Goal: Task Accomplishment & Management: Use online tool/utility

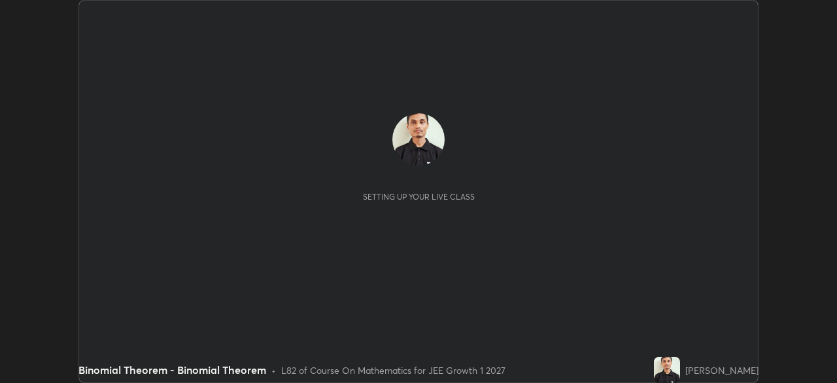
scroll to position [383, 836]
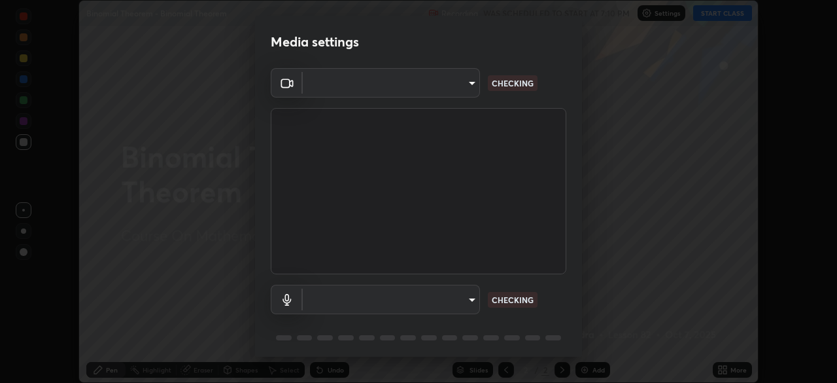
click at [454, 300] on body "Erase all Binomial Theorem - Binomial Theorem Recording WAS SCHEDULED TO START …" at bounding box center [418, 191] width 837 height 383
type input "a6c09d3532ea2fb43736101803286e867d47047993e392948129e064bf5450bd"
type input "default"
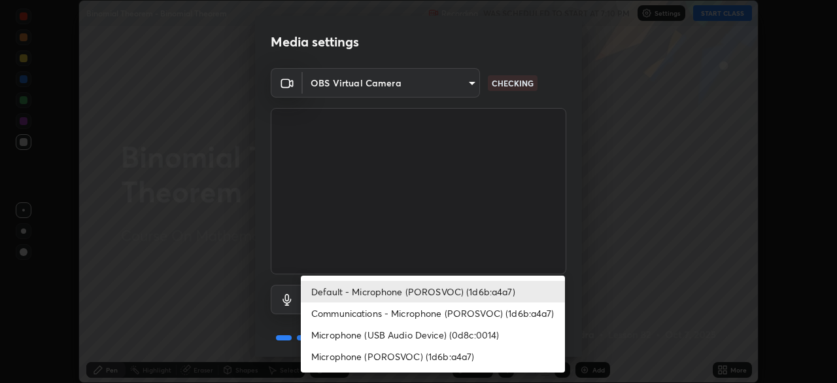
click at [464, 290] on li "Default - Microphone (POROSVOC) (1d6b:a4a7)" at bounding box center [433, 292] width 264 height 22
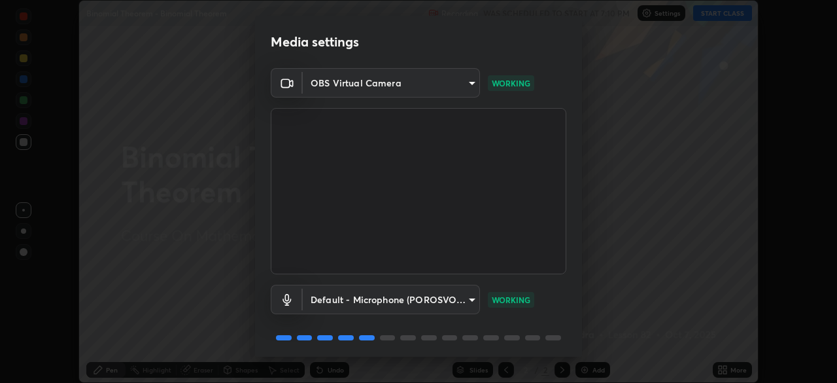
scroll to position [46, 0]
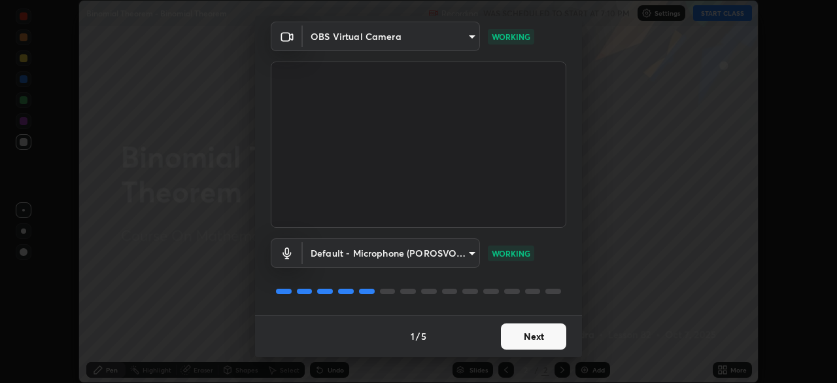
click at [530, 334] on button "Next" at bounding box center [533, 336] width 65 height 26
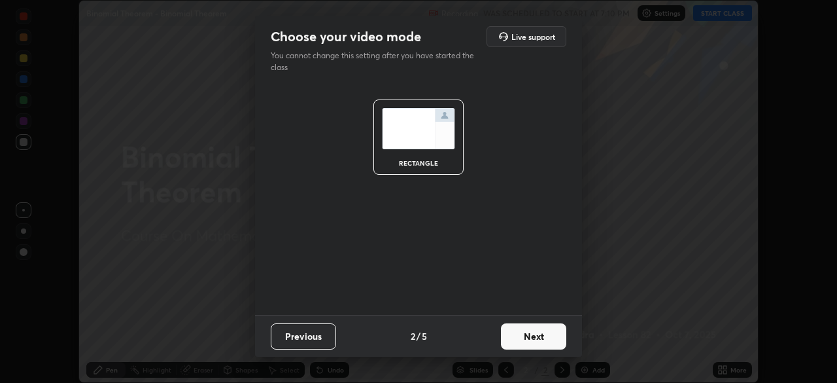
scroll to position [0, 0]
click at [530, 340] on button "Next" at bounding box center [533, 336] width 65 height 26
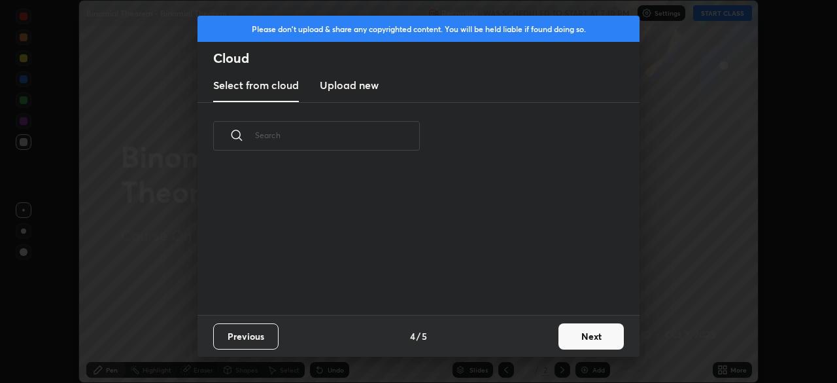
click at [530, 335] on div "Previous 4 / 5 Next" at bounding box center [418, 336] width 442 height 42
click at [572, 329] on button "Next" at bounding box center [590, 336] width 65 height 26
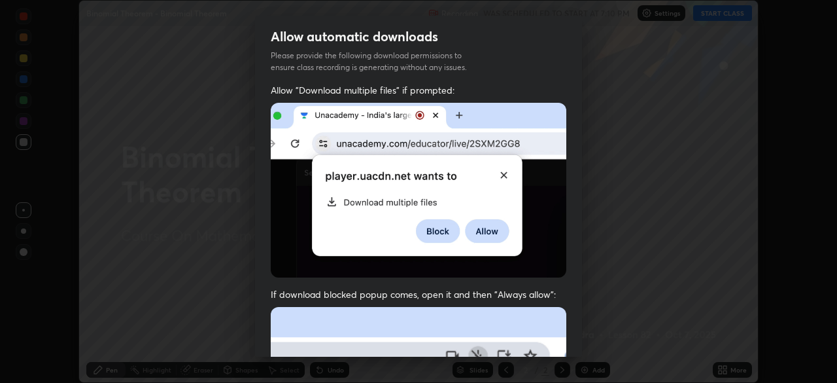
click at [575, 333] on div "Allow "Download multiple files" if prompted: If download blocked popup comes, o…" at bounding box center [418, 359] width 327 height 551
click at [577, 327] on div "Allow "Download multiple files" if prompted: If download blocked popup comes, o…" at bounding box center [418, 359] width 327 height 551
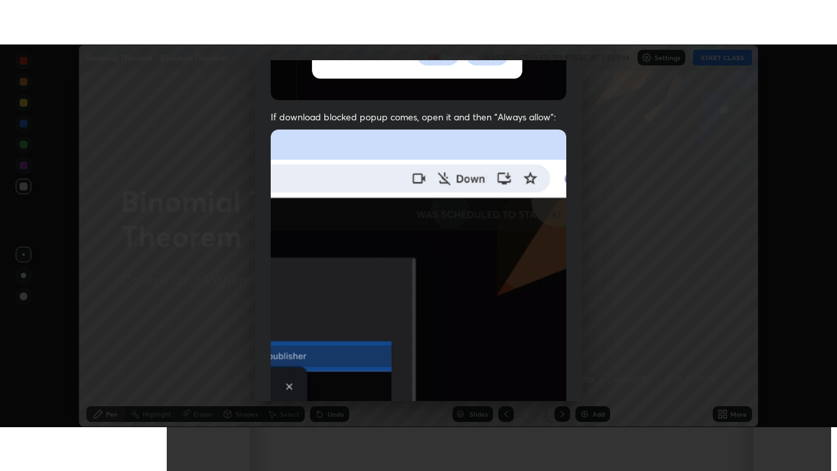
scroll to position [313, 0]
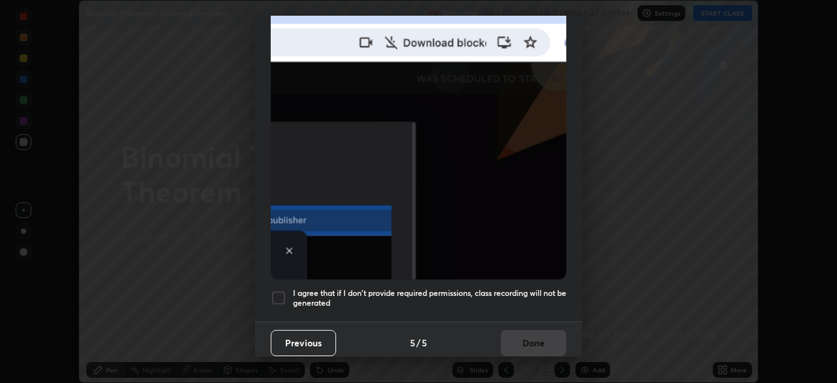
click at [511, 288] on h5 "I agree that if I don't provide required permissions, class recording will not …" at bounding box center [429, 298] width 273 height 20
click at [511, 335] on button "Done" at bounding box center [533, 343] width 65 height 26
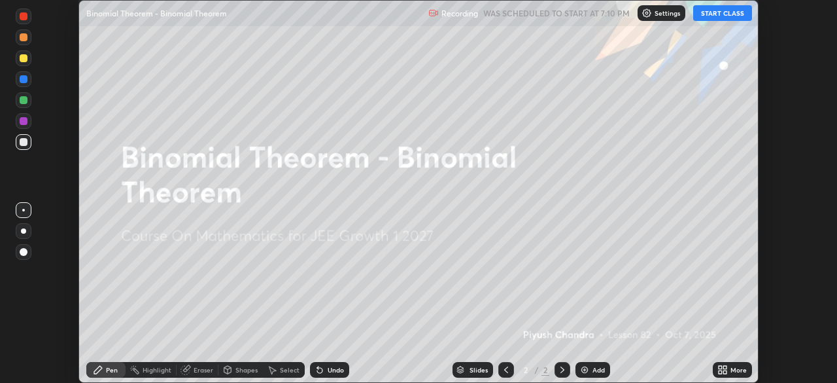
click at [736, 17] on button "START CLASS" at bounding box center [722, 13] width 59 height 16
click at [738, 366] on div "More" at bounding box center [738, 369] width 16 height 7
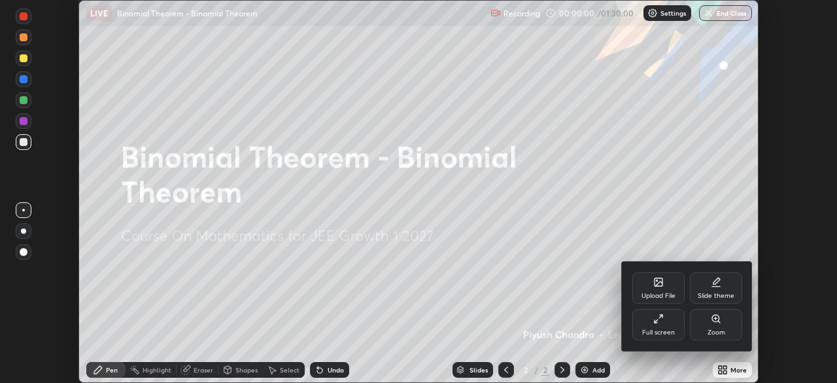
click at [653, 325] on div "Full screen" at bounding box center [658, 324] width 52 height 31
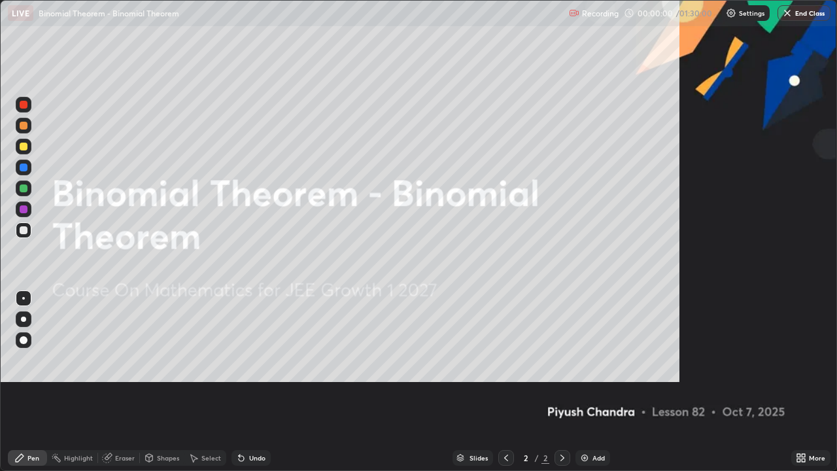
scroll to position [471, 837]
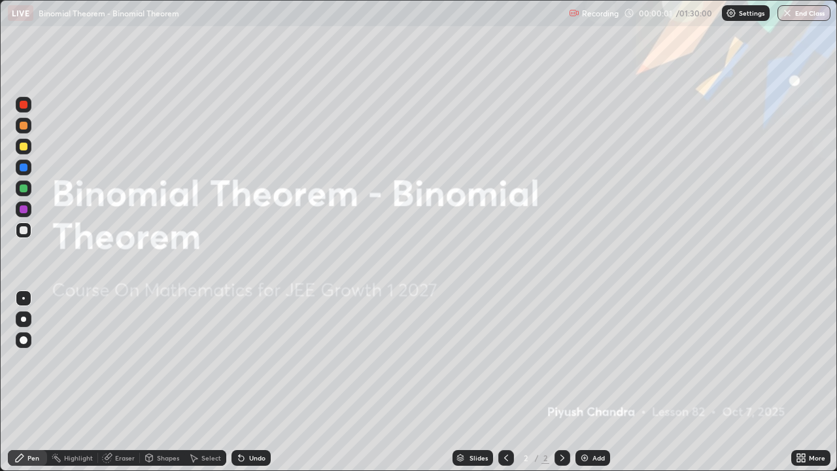
click at [600, 382] on div "Add" at bounding box center [598, 457] width 12 height 7
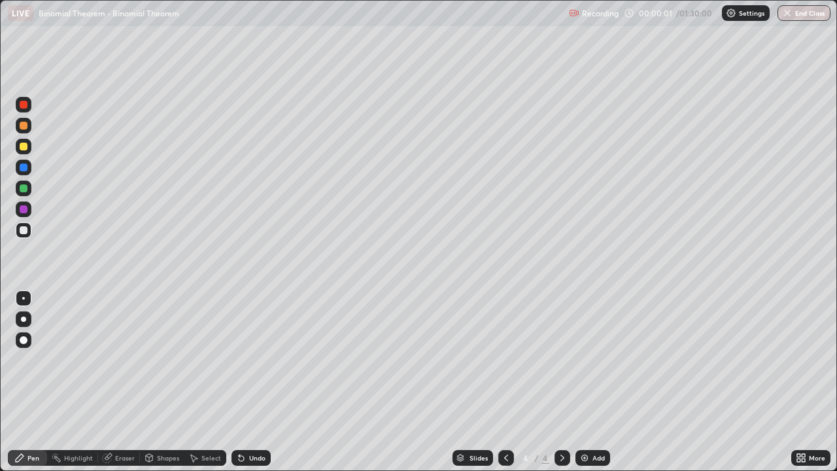
click at [600, 382] on div "Add" at bounding box center [592, 458] width 35 height 16
click at [602, 382] on div "Add" at bounding box center [592, 458] width 35 height 16
click at [599, 382] on div "Add" at bounding box center [592, 458] width 35 height 16
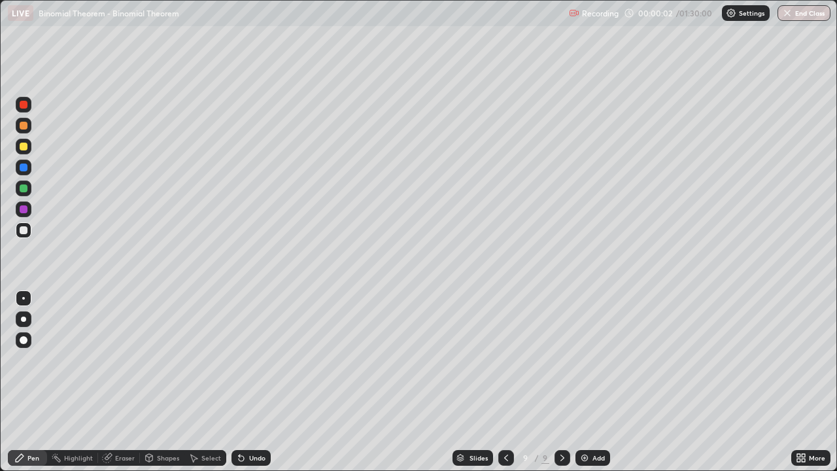
click at [599, 382] on div "Add" at bounding box center [592, 458] width 35 height 16
click at [602, 382] on div "Add" at bounding box center [592, 458] width 35 height 16
click at [595, 382] on div "Add" at bounding box center [598, 457] width 12 height 7
click at [470, 382] on div "Slides" at bounding box center [479, 457] width 18 height 7
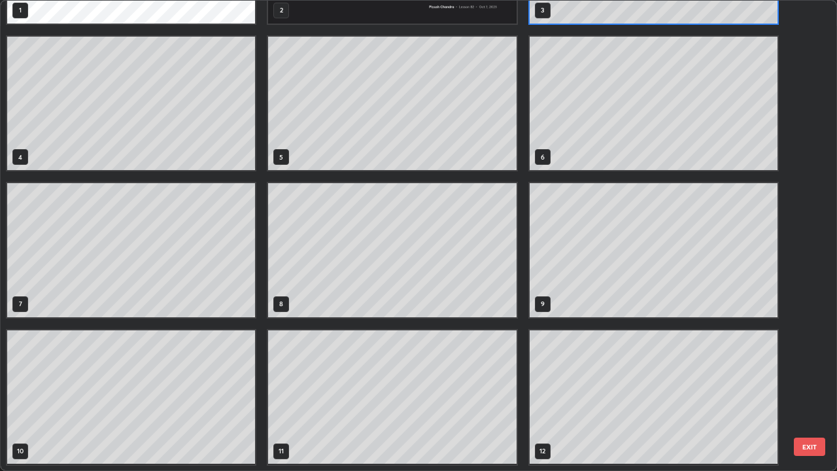
scroll to position [0, 0]
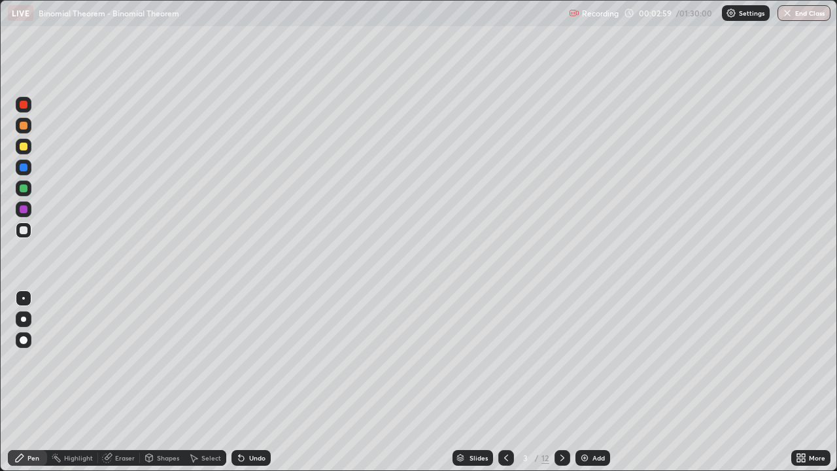
click at [28, 229] on div at bounding box center [24, 230] width 16 height 16
click at [132, 382] on div "Eraser" at bounding box center [125, 457] width 20 height 7
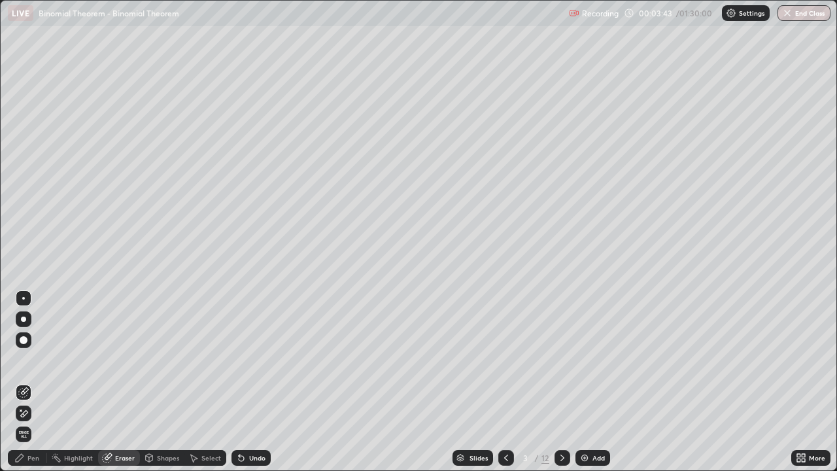
click at [37, 382] on div "Pen" at bounding box center [33, 457] width 12 height 7
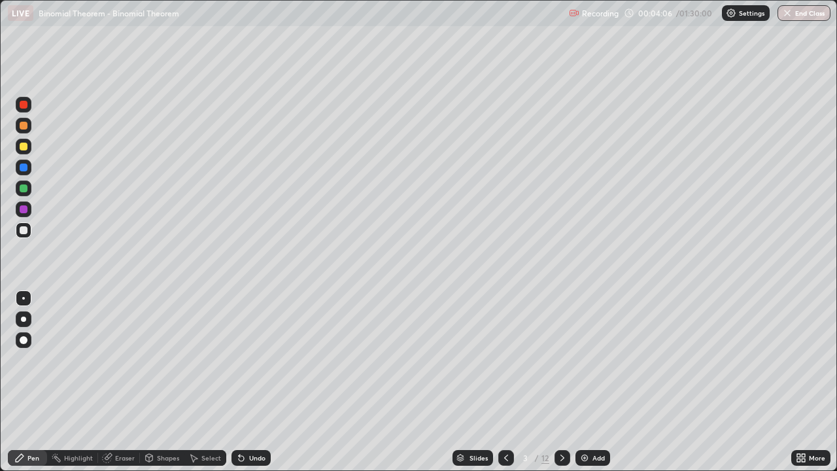
click at [214, 382] on div "Select" at bounding box center [211, 457] width 20 height 7
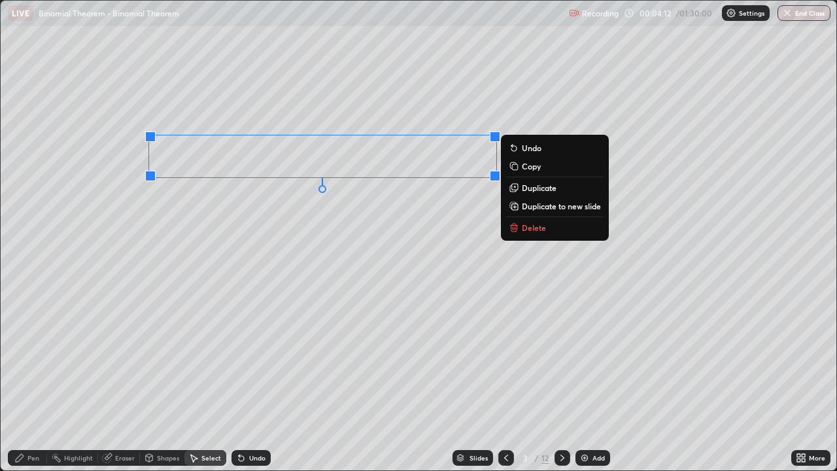
click at [39, 382] on div "Pen" at bounding box center [33, 457] width 12 height 7
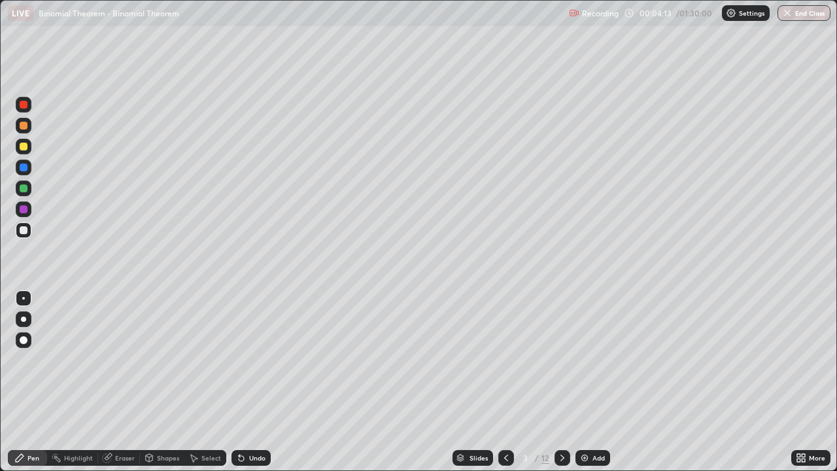
click at [28, 231] on div at bounding box center [24, 230] width 16 height 16
click at [26, 233] on div at bounding box center [24, 230] width 8 height 8
click at [253, 382] on div "Undo" at bounding box center [257, 457] width 16 height 7
click at [262, 382] on div "Undo" at bounding box center [257, 457] width 16 height 7
click at [25, 233] on div at bounding box center [24, 230] width 8 height 8
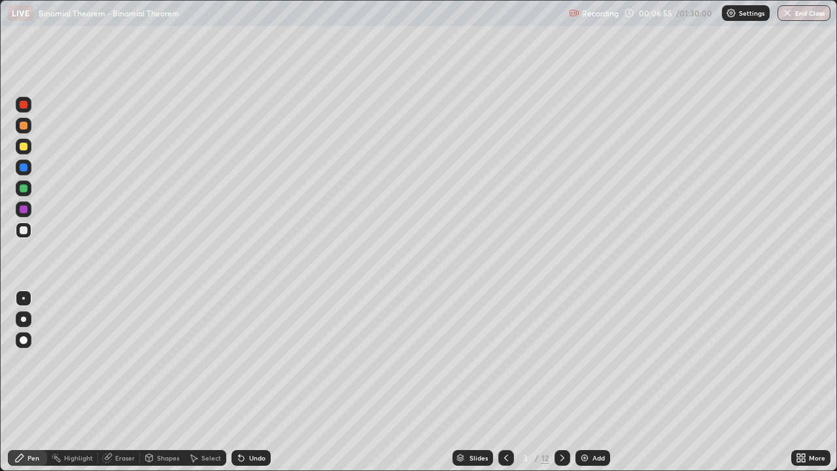
click at [213, 382] on div "Select" at bounding box center [211, 457] width 20 height 7
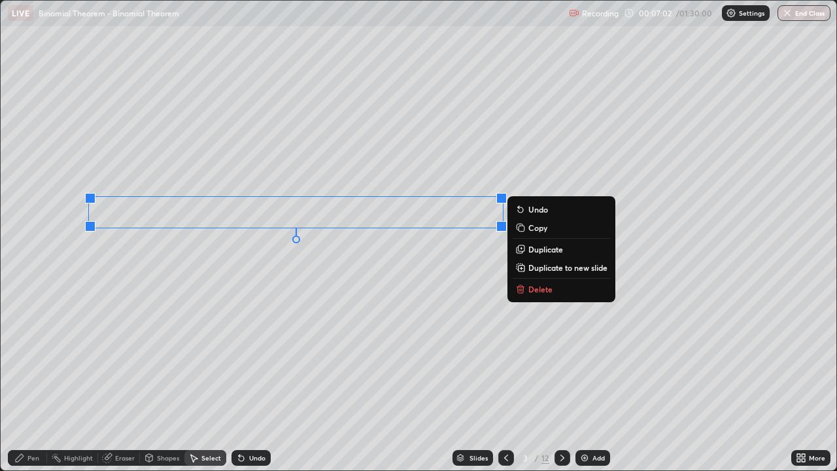
click at [339, 288] on div "0 ° Undo Copy Duplicate Duplicate to new slide Delete" at bounding box center [419, 236] width 836 height 470
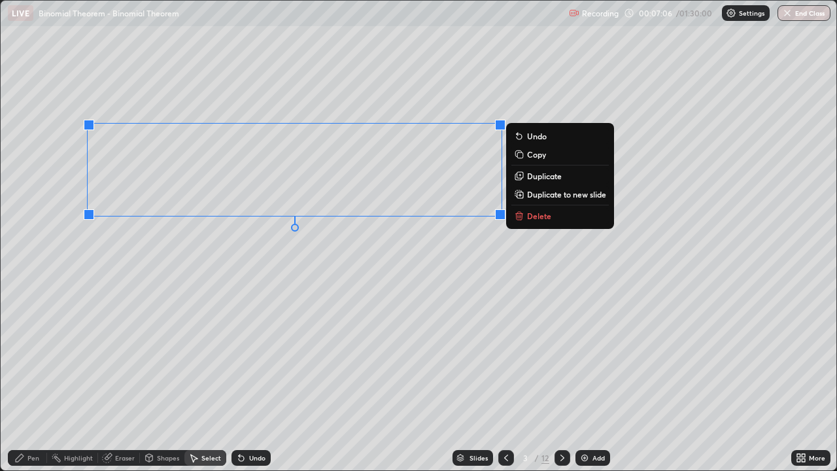
click at [358, 283] on div "0 ° Undo Copy Duplicate Duplicate to new slide Delete" at bounding box center [419, 236] width 836 height 470
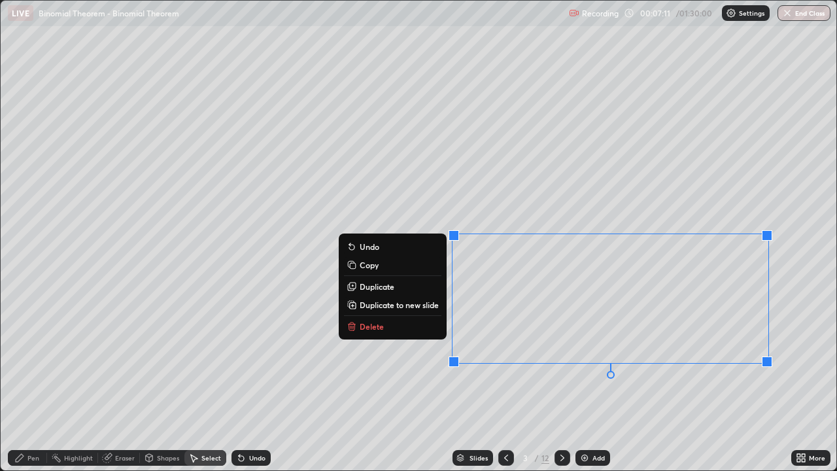
click at [428, 382] on div "0 ° Undo Copy Duplicate Duplicate to new slide Delete" at bounding box center [419, 236] width 836 height 470
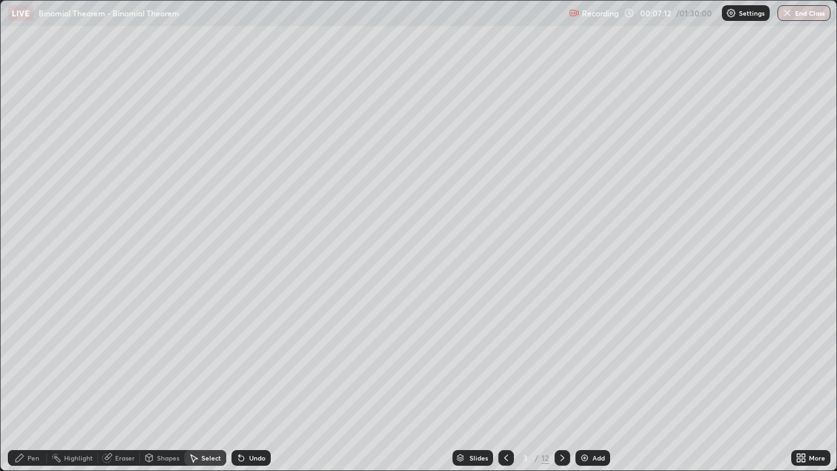
click at [31, 382] on div "Pen" at bounding box center [33, 457] width 12 height 7
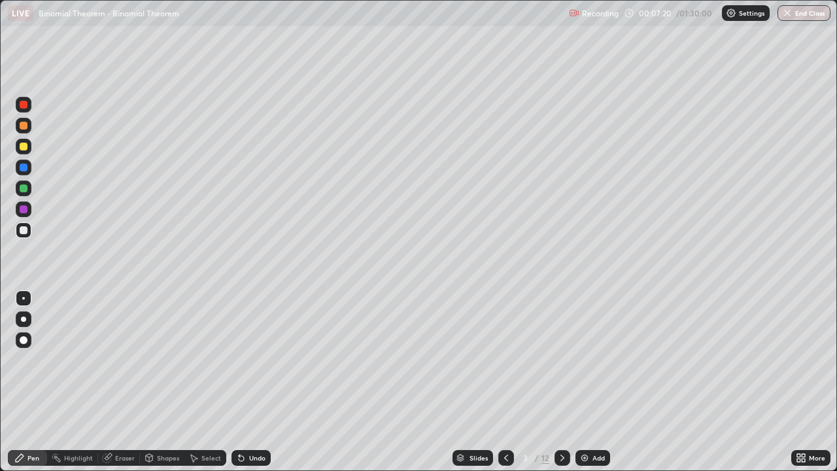
click at [255, 382] on div "Undo" at bounding box center [257, 457] width 16 height 7
click at [199, 382] on div "Select" at bounding box center [205, 458] width 42 height 16
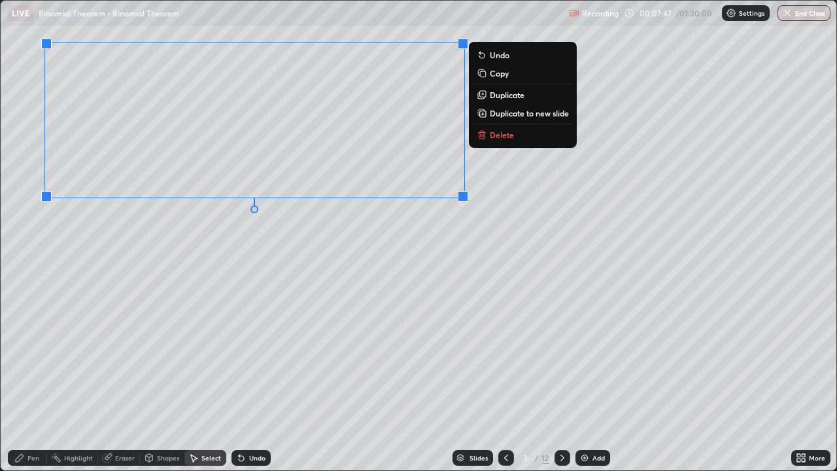
click at [353, 281] on div "0 ° Undo Copy Duplicate Duplicate to new slide Delete" at bounding box center [419, 236] width 836 height 470
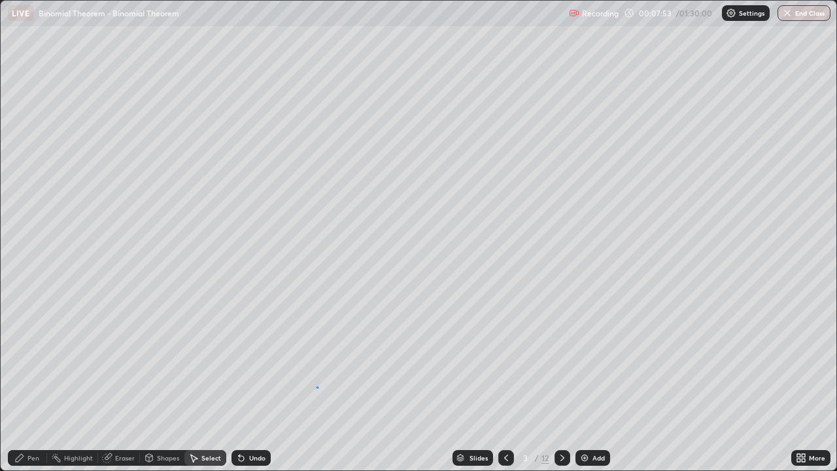
click at [317, 382] on div "0 ° Undo Copy Duplicate Duplicate to new slide Delete" at bounding box center [419, 236] width 836 height 470
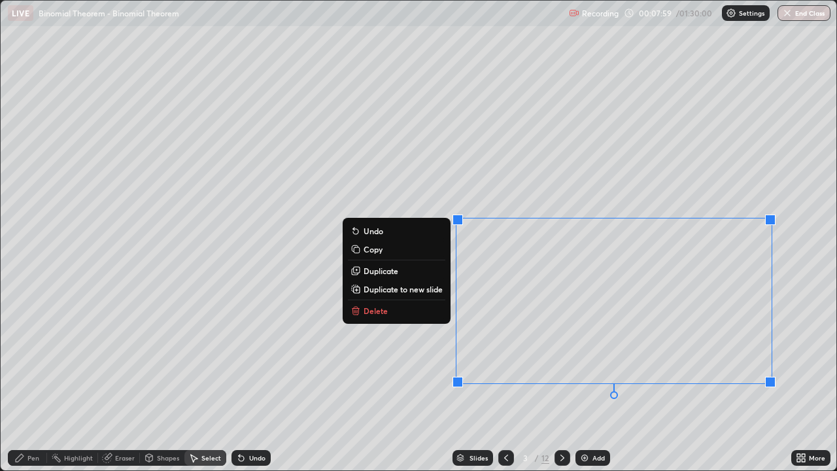
click at [407, 382] on div "0 ° Undo Copy Duplicate Duplicate to new slide Delete" at bounding box center [419, 236] width 836 height 470
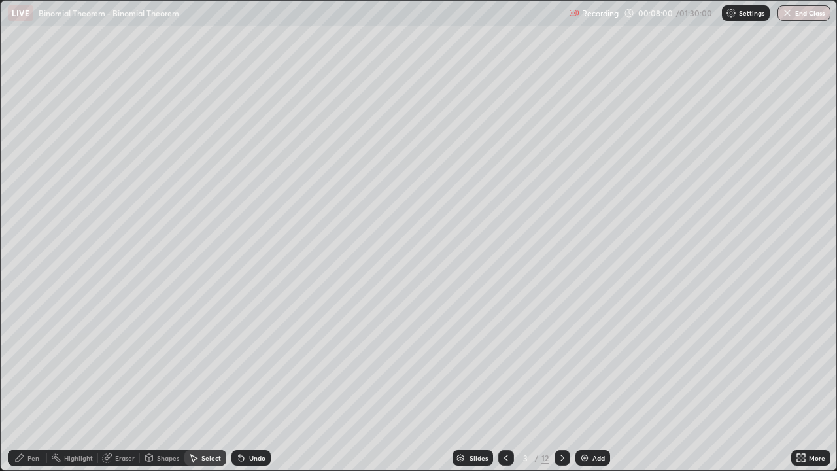
click at [38, 382] on div "Pen" at bounding box center [33, 457] width 12 height 7
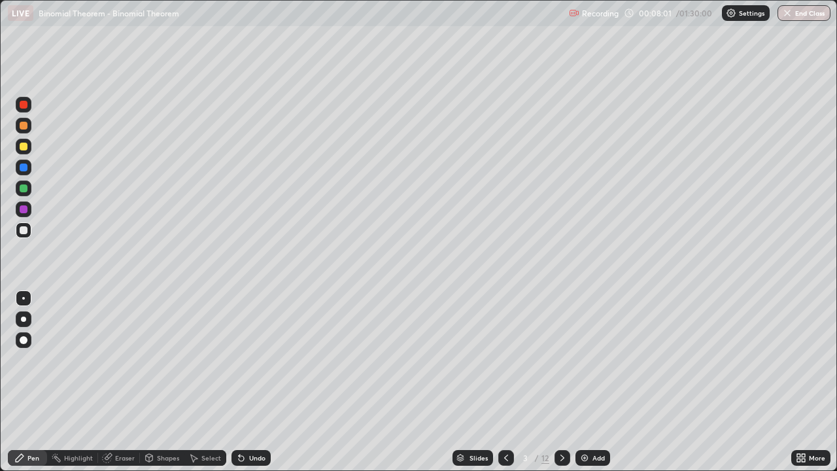
click at [31, 233] on div at bounding box center [24, 230] width 16 height 16
click at [22, 146] on div at bounding box center [24, 147] width 8 height 8
click at [123, 382] on div "Eraser" at bounding box center [125, 457] width 20 height 7
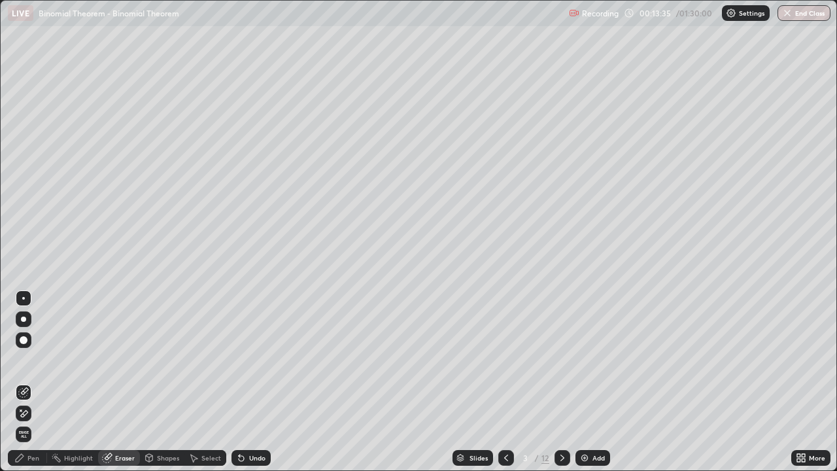
click at [33, 382] on div "Pen" at bounding box center [33, 457] width 12 height 7
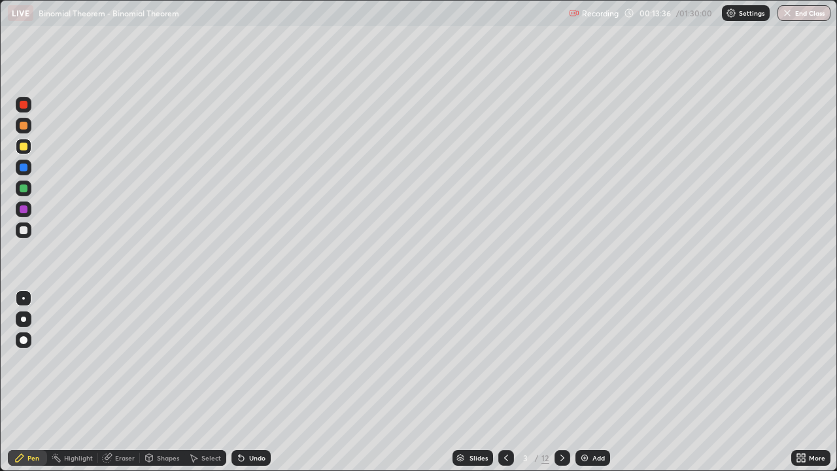
click at [24, 150] on div at bounding box center [24, 147] width 8 height 8
click at [123, 382] on div "Eraser" at bounding box center [125, 457] width 20 height 7
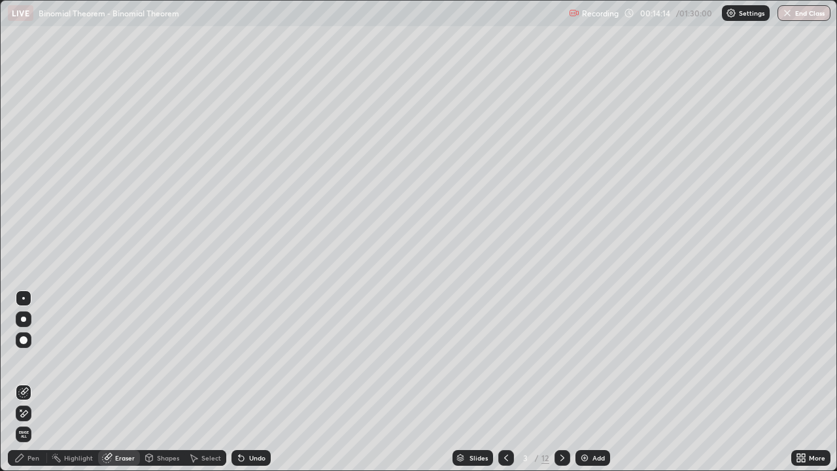
click at [35, 382] on div "Pen" at bounding box center [33, 457] width 12 height 7
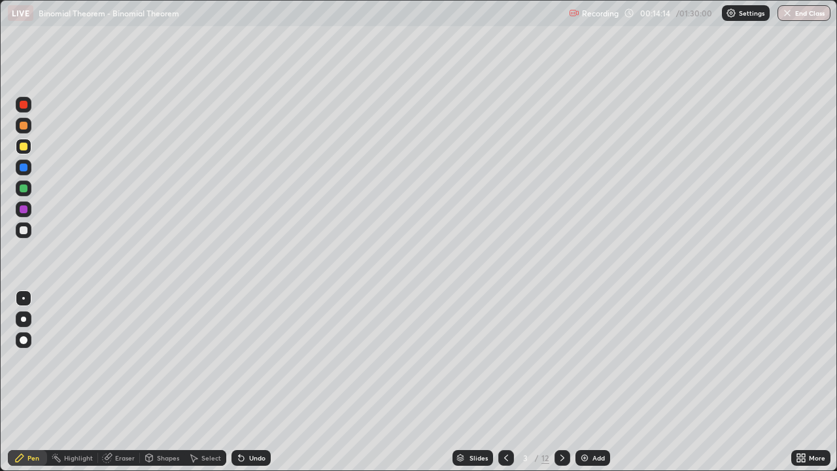
click at [28, 147] on div at bounding box center [24, 147] width 16 height 16
click at [29, 186] on div at bounding box center [24, 188] width 16 height 16
click at [253, 382] on div "Undo" at bounding box center [257, 457] width 16 height 7
click at [250, 382] on div "Undo" at bounding box center [250, 458] width 39 height 16
click at [249, 382] on div "Undo" at bounding box center [257, 457] width 16 height 7
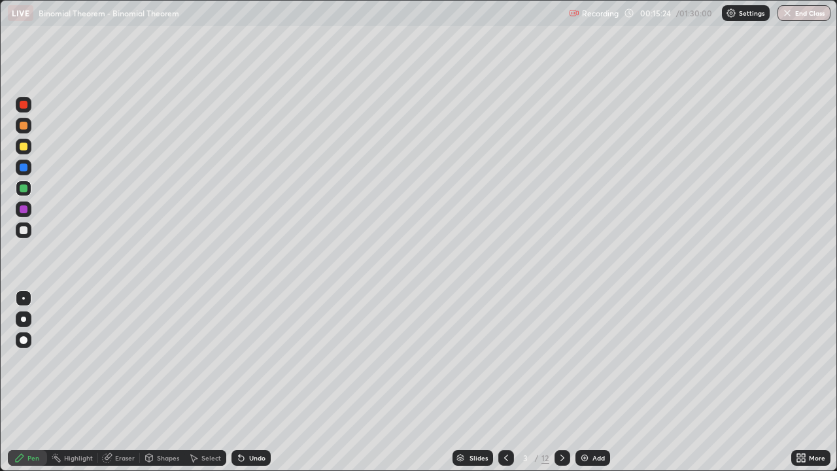
click at [256, 382] on div "Undo" at bounding box center [250, 458] width 39 height 16
click at [263, 382] on div "Undo" at bounding box center [250, 458] width 39 height 16
click at [21, 128] on div at bounding box center [24, 126] width 8 height 8
click at [207, 382] on div "Select" at bounding box center [205, 458] width 42 height 16
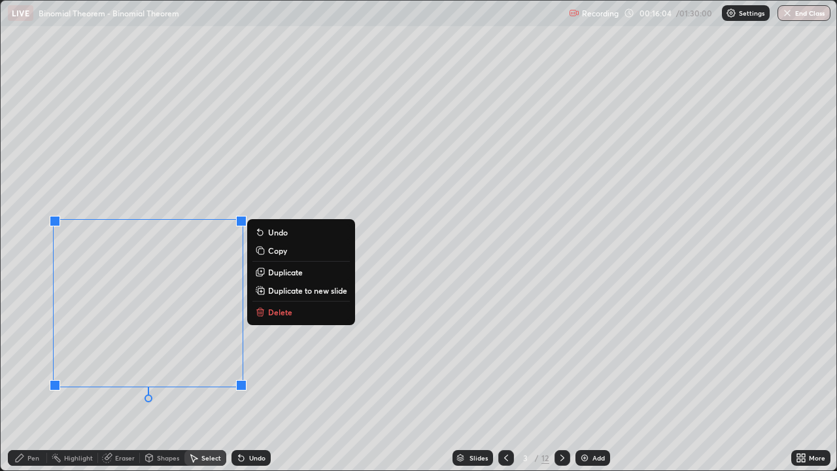
click at [296, 291] on p "Duplicate to new slide" at bounding box center [307, 290] width 79 height 10
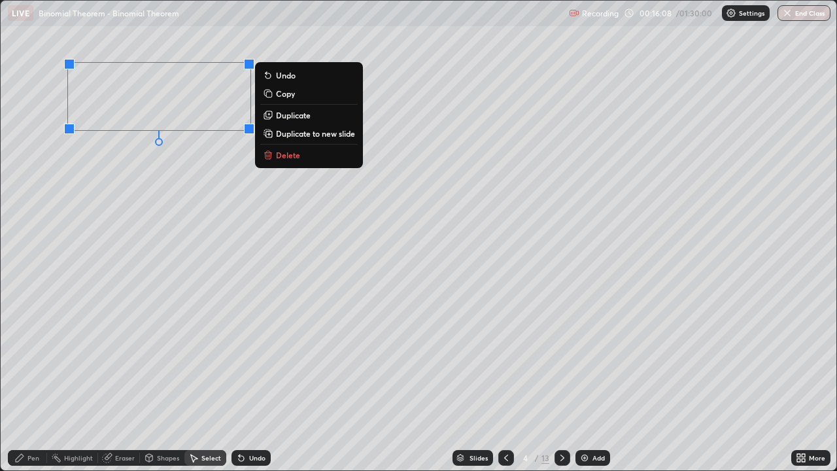
click at [156, 235] on div "0 ° Undo Copy Duplicate Duplicate to new slide Delete" at bounding box center [419, 236] width 836 height 470
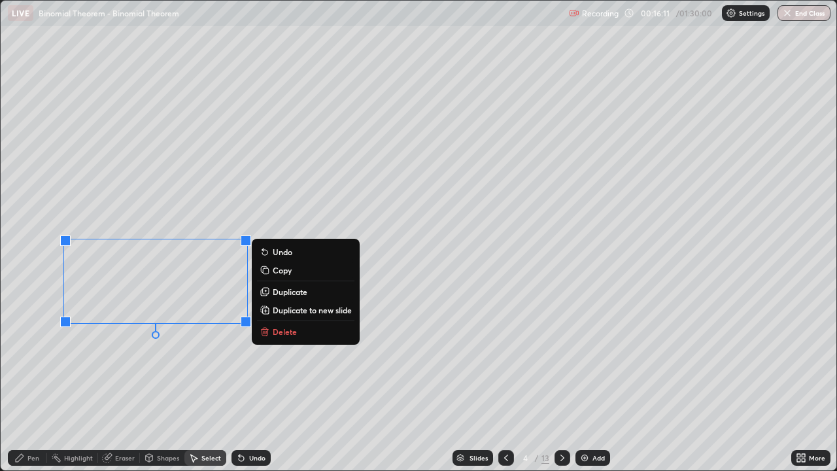
click at [41, 382] on div "Pen" at bounding box center [27, 458] width 39 height 16
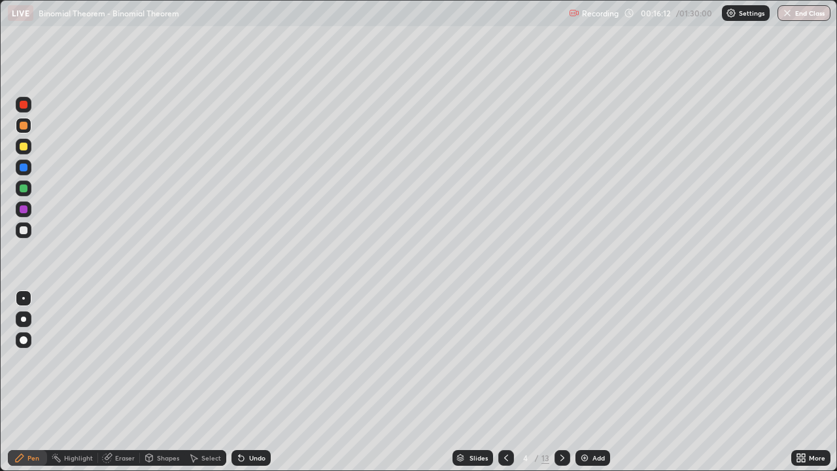
click at [28, 146] on div at bounding box center [24, 147] width 16 height 16
click at [26, 129] on div at bounding box center [24, 126] width 8 height 8
click at [504, 382] on icon at bounding box center [506, 458] width 10 height 10
click at [561, 382] on icon at bounding box center [562, 458] width 10 height 10
click at [23, 185] on div at bounding box center [24, 188] width 8 height 8
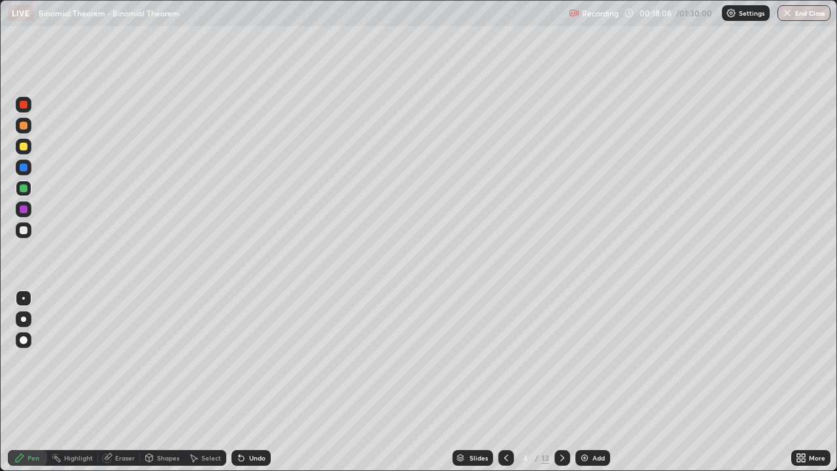
click at [211, 382] on div "Select" at bounding box center [211, 457] width 20 height 7
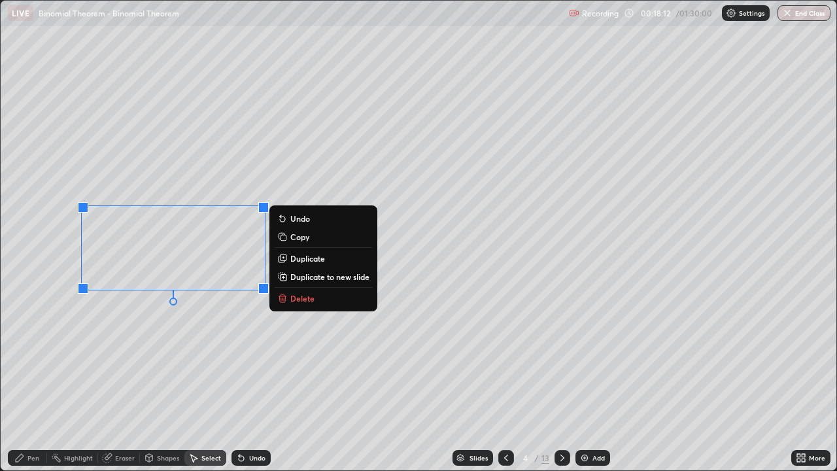
click at [36, 382] on div "Pen" at bounding box center [33, 457] width 12 height 7
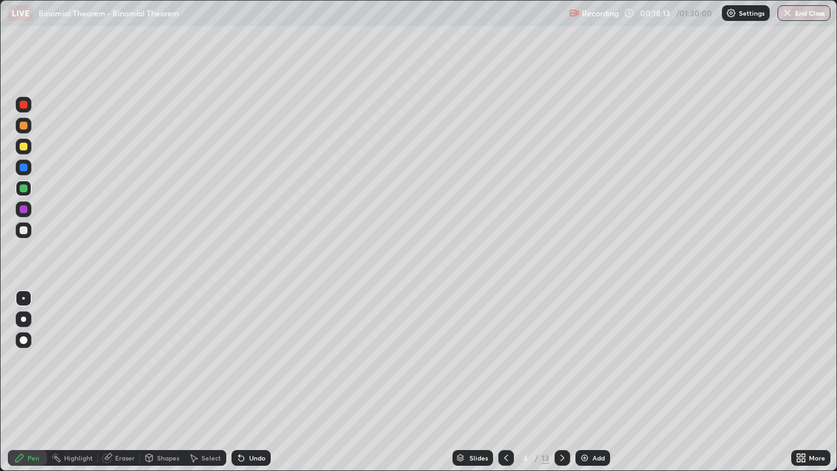
click at [22, 148] on div at bounding box center [24, 147] width 8 height 8
click at [24, 126] on div at bounding box center [24, 126] width 8 height 8
click at [216, 382] on div "Select" at bounding box center [205, 458] width 42 height 16
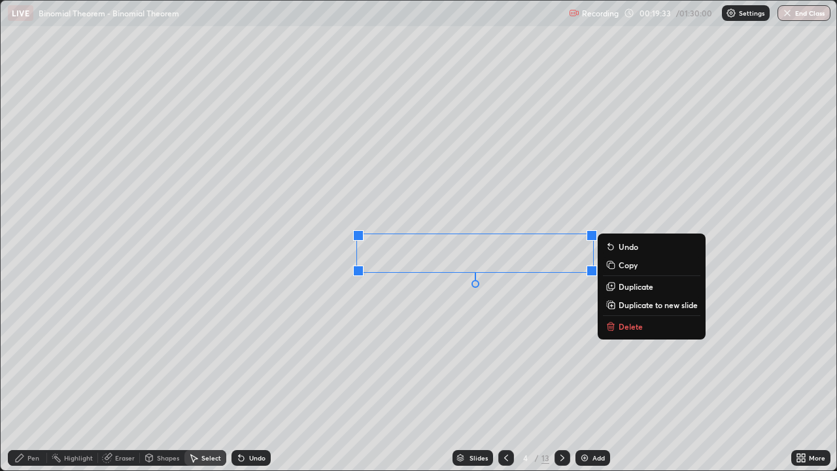
click at [38, 382] on div "Pen" at bounding box center [33, 457] width 12 height 7
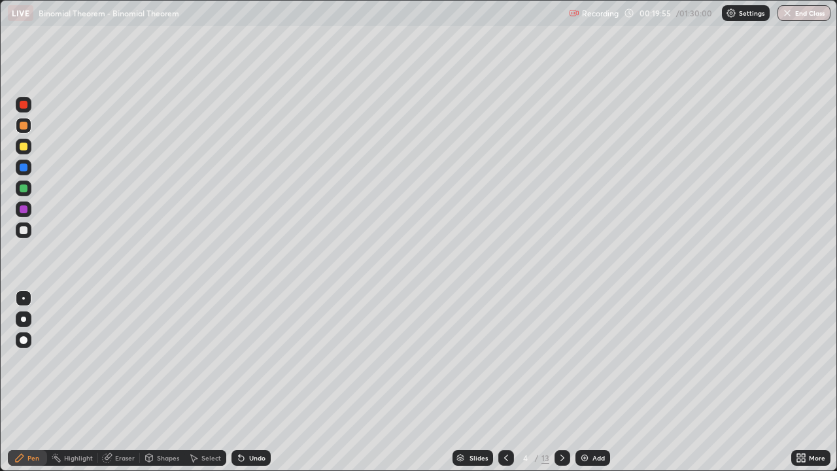
click at [23, 192] on div at bounding box center [24, 188] width 8 height 8
click at [506, 382] on icon at bounding box center [506, 458] width 10 height 10
click at [211, 382] on div "Select" at bounding box center [211, 457] width 20 height 7
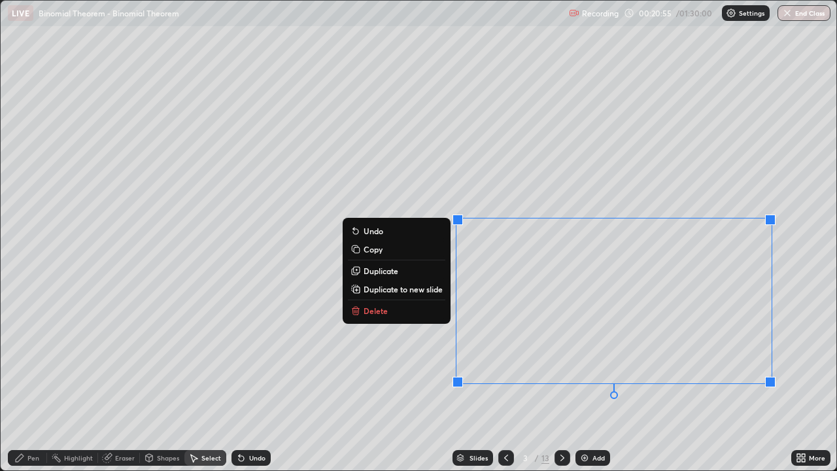
click at [394, 249] on button "Copy" at bounding box center [396, 249] width 97 height 16
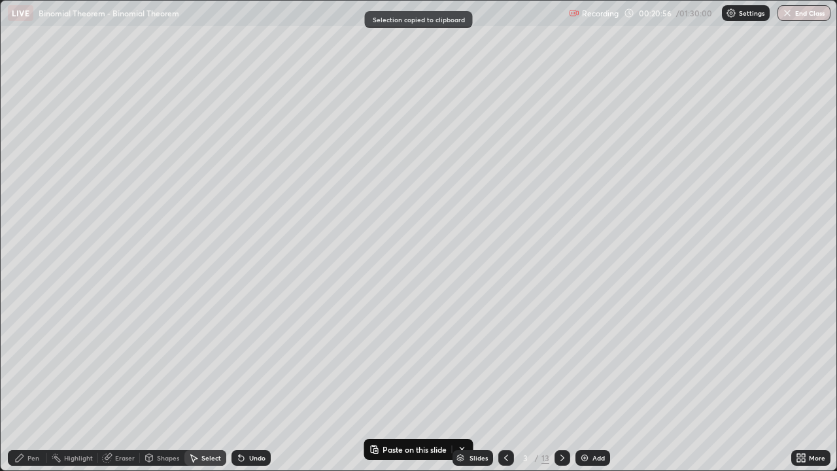
click at [559, 382] on icon at bounding box center [562, 458] width 10 height 10
click at [561, 382] on icon at bounding box center [562, 458] width 10 height 10
click at [506, 382] on icon at bounding box center [506, 458] width 10 height 10
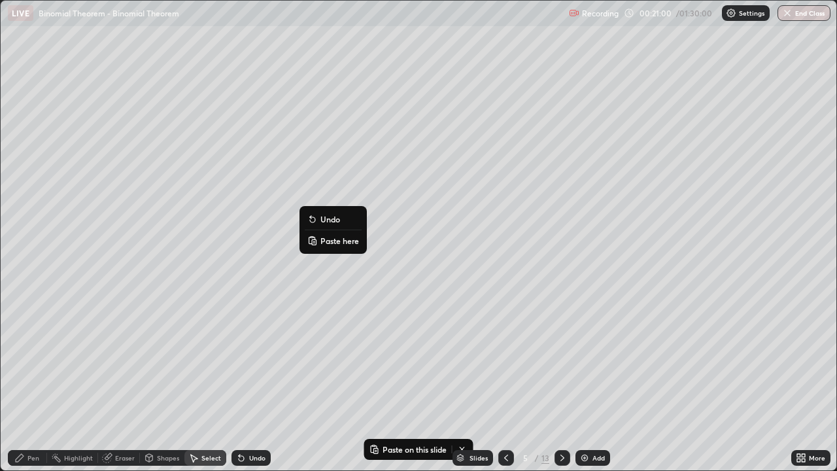
click at [321, 243] on p "Paste here" at bounding box center [339, 240] width 39 height 10
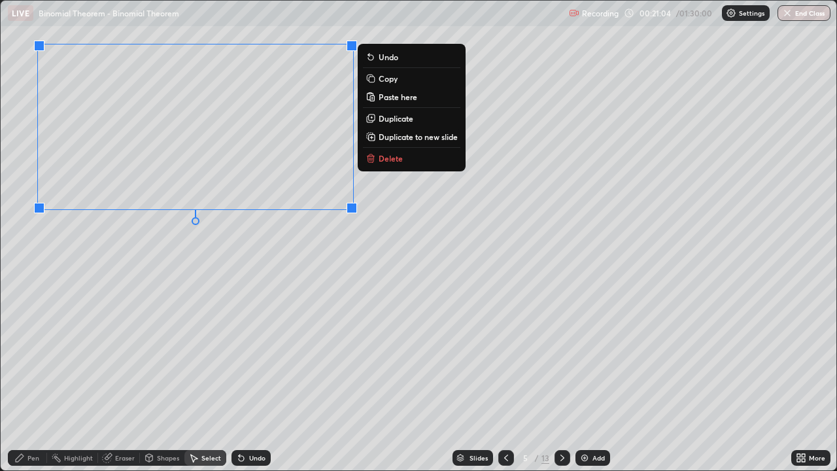
click at [158, 254] on div "0 ° Undo Copy Paste here Duplicate Duplicate to new slide Delete" at bounding box center [419, 236] width 836 height 470
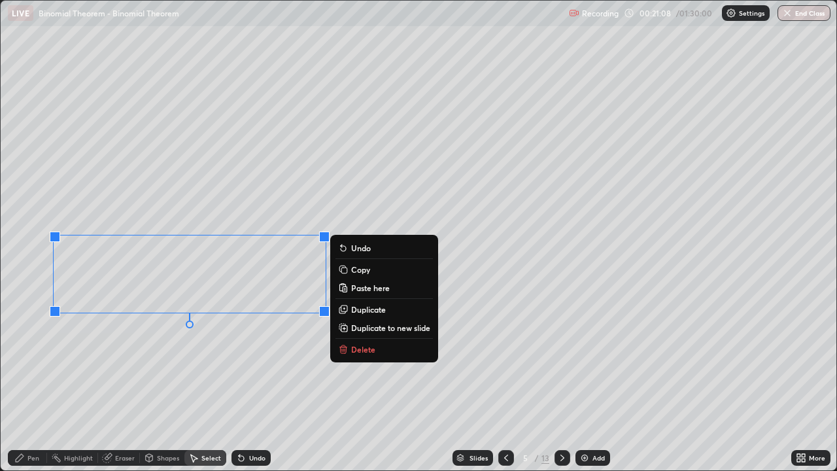
click at [35, 382] on div "Pen" at bounding box center [33, 457] width 12 height 7
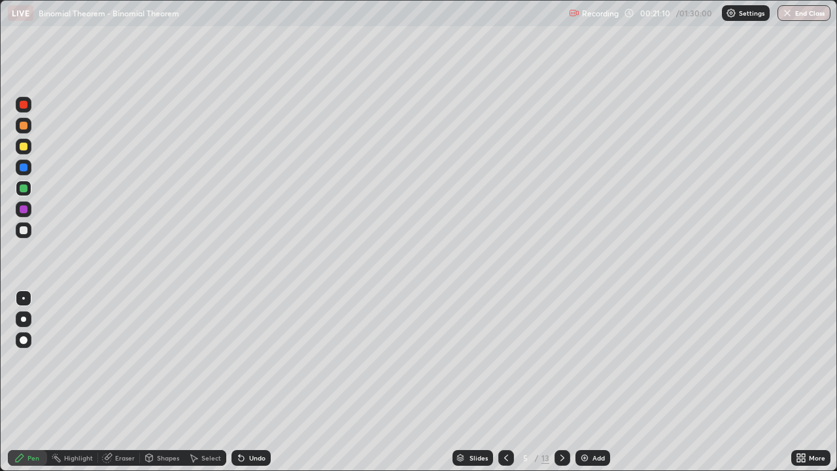
click at [24, 147] on div at bounding box center [24, 147] width 8 height 8
click at [27, 151] on div at bounding box center [24, 147] width 16 height 16
click at [208, 382] on div "Select" at bounding box center [211, 457] width 20 height 7
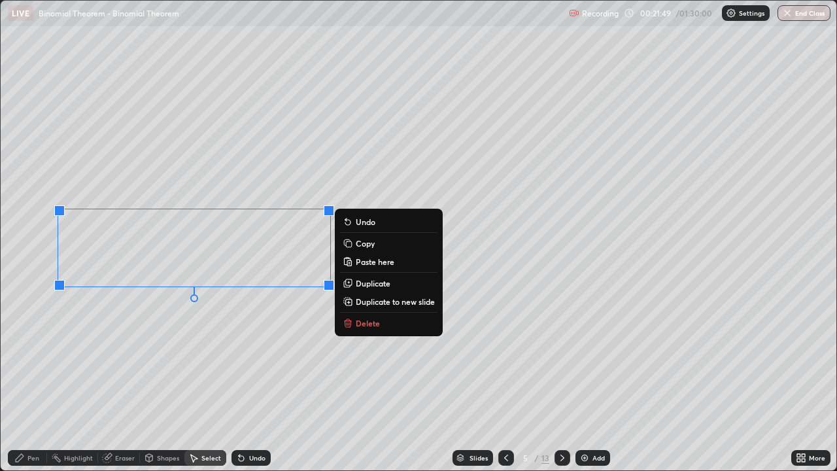
click at [44, 382] on div "Pen" at bounding box center [27, 458] width 39 height 16
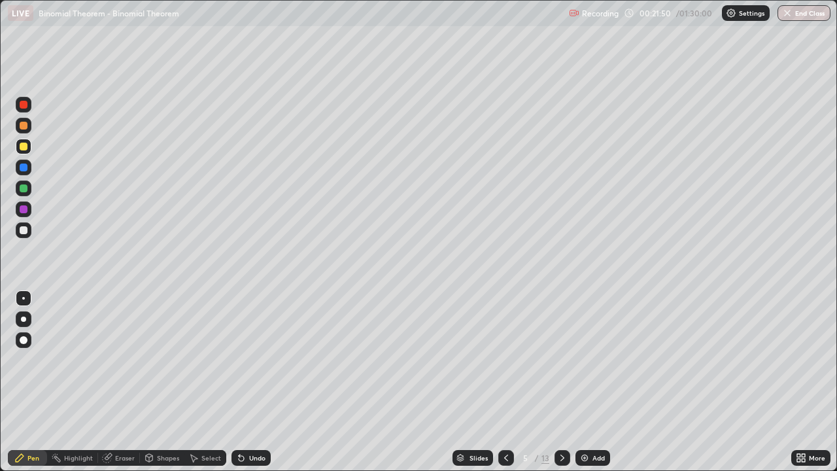
click at [25, 151] on div at bounding box center [24, 147] width 16 height 16
click at [258, 382] on div "Undo" at bounding box center [257, 457] width 16 height 7
click at [245, 382] on div "Undo" at bounding box center [250, 458] width 39 height 16
click at [246, 382] on div "Undo" at bounding box center [250, 458] width 39 height 16
click at [23, 232] on div at bounding box center [24, 230] width 8 height 8
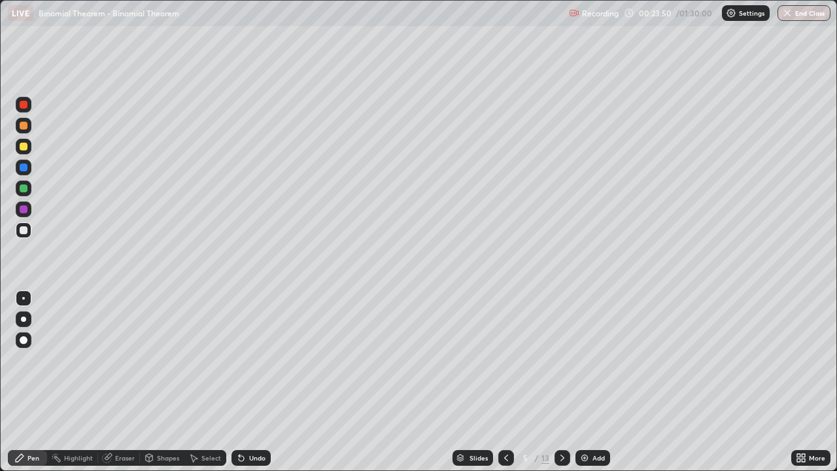
click at [25, 230] on div at bounding box center [24, 230] width 8 height 8
click at [562, 382] on icon at bounding box center [562, 458] width 10 height 10
click at [26, 230] on div at bounding box center [24, 230] width 8 height 8
click at [249, 382] on div "Undo" at bounding box center [257, 457] width 16 height 7
click at [248, 382] on div "Undo" at bounding box center [250, 458] width 39 height 16
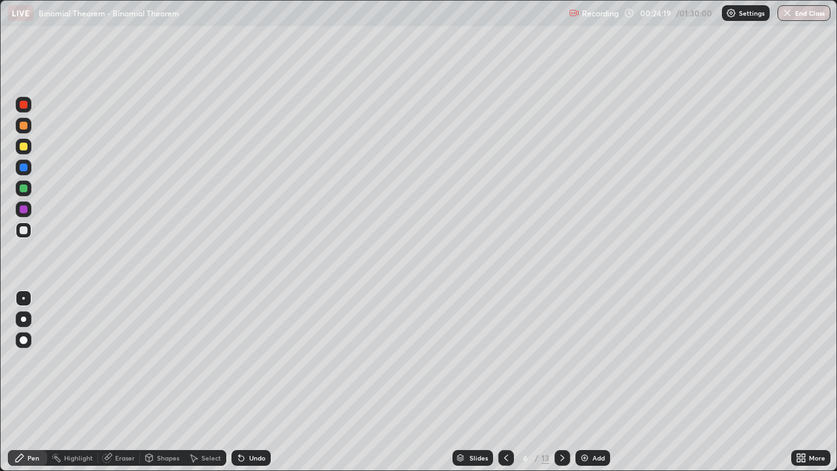
click at [247, 382] on div "Undo" at bounding box center [250, 458] width 39 height 16
click at [252, 382] on div "Undo" at bounding box center [257, 457] width 16 height 7
click at [24, 147] on div at bounding box center [24, 147] width 8 height 8
click at [261, 382] on div "Undo" at bounding box center [257, 457] width 16 height 7
click at [260, 382] on div "Undo" at bounding box center [257, 457] width 16 height 7
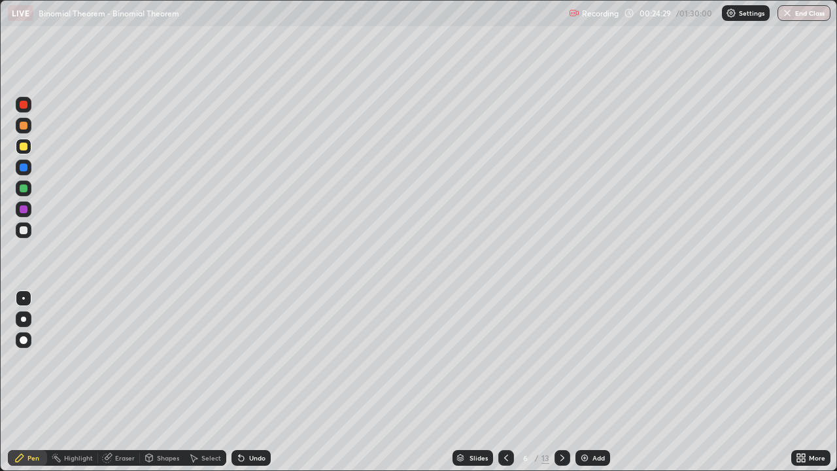
click at [258, 382] on div "Undo" at bounding box center [250, 458] width 39 height 16
click at [22, 149] on div at bounding box center [24, 147] width 8 height 8
click at [24, 149] on div at bounding box center [24, 147] width 8 height 8
click at [24, 187] on div at bounding box center [24, 188] width 8 height 8
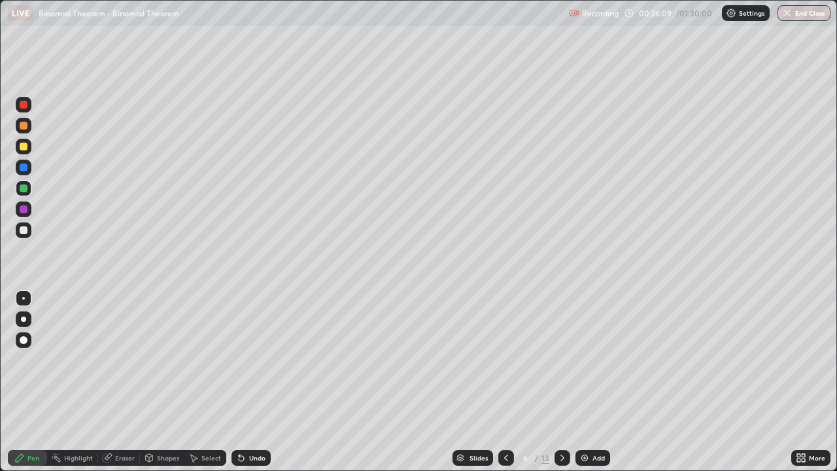
click at [23, 146] on div at bounding box center [24, 147] width 8 height 8
click at [251, 382] on div "Undo" at bounding box center [250, 458] width 39 height 16
click at [209, 382] on div "Select" at bounding box center [211, 457] width 20 height 7
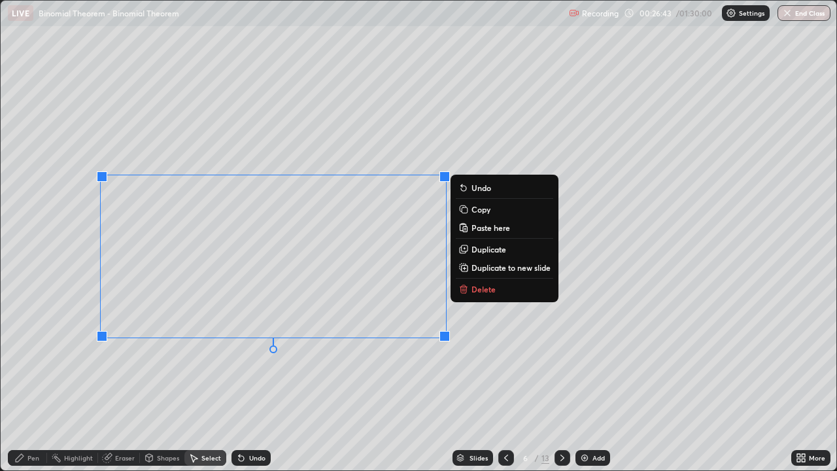
click at [37, 382] on div "Pen" at bounding box center [33, 457] width 12 height 7
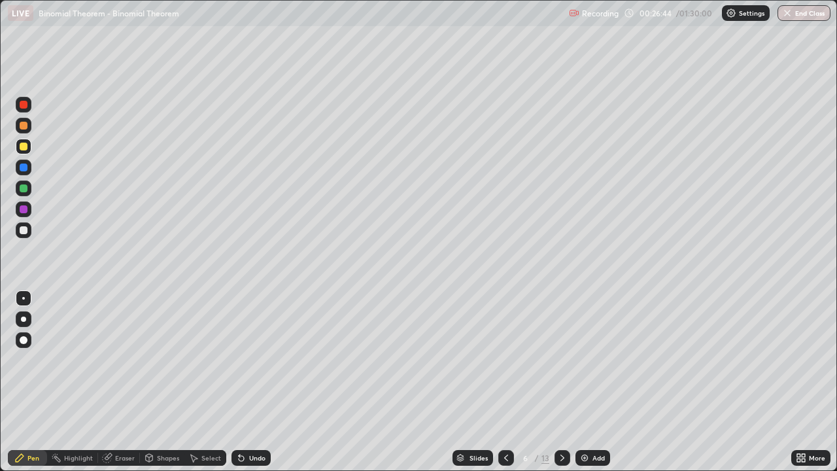
click at [25, 128] on div at bounding box center [24, 126] width 8 height 8
click at [210, 382] on div "Select" at bounding box center [211, 457] width 20 height 7
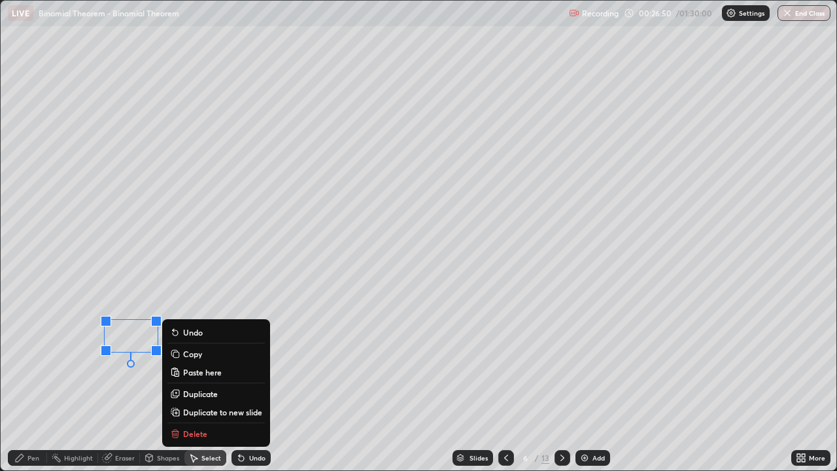
click at [31, 382] on div "Pen" at bounding box center [33, 457] width 12 height 7
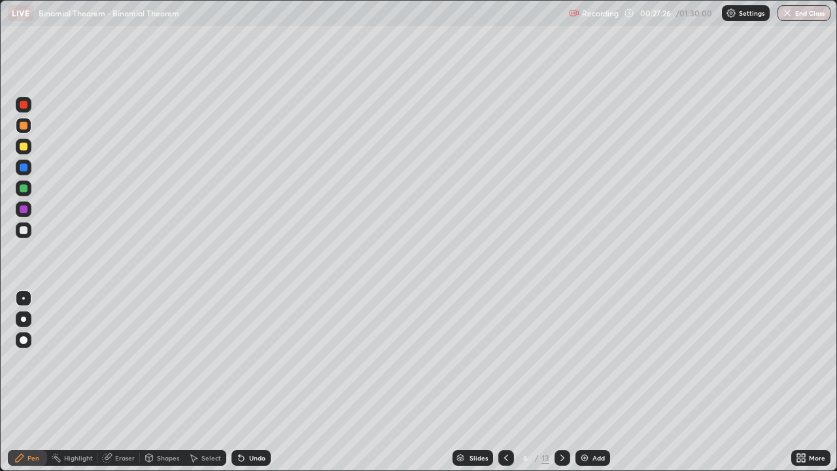
click at [252, 382] on div "Undo" at bounding box center [250, 458] width 39 height 16
click at [251, 382] on div "Undo" at bounding box center [257, 457] width 16 height 7
click at [253, 382] on div "Undo" at bounding box center [250, 458] width 39 height 16
click at [251, 382] on div "Undo" at bounding box center [250, 458] width 39 height 16
click at [24, 189] on div at bounding box center [24, 188] width 8 height 8
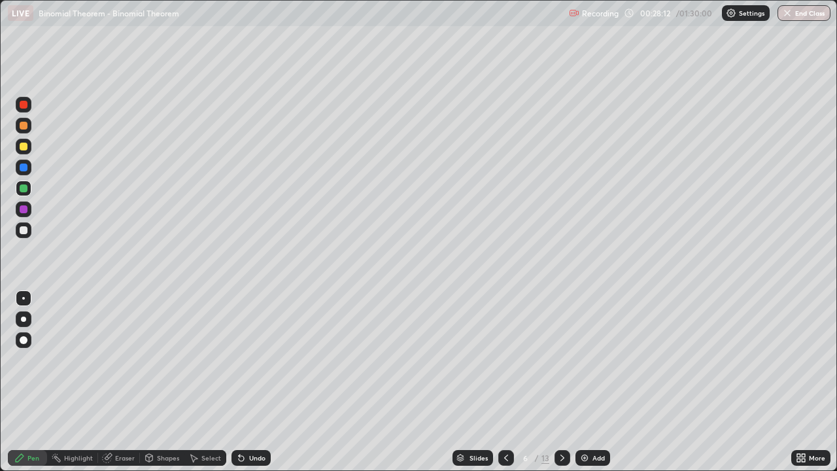
click at [120, 382] on div "Eraser" at bounding box center [125, 457] width 20 height 7
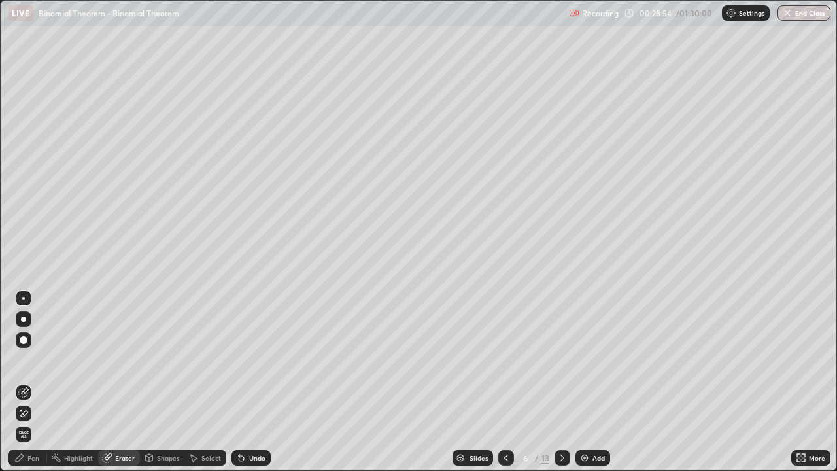
click at [33, 382] on div "Pen" at bounding box center [33, 457] width 12 height 7
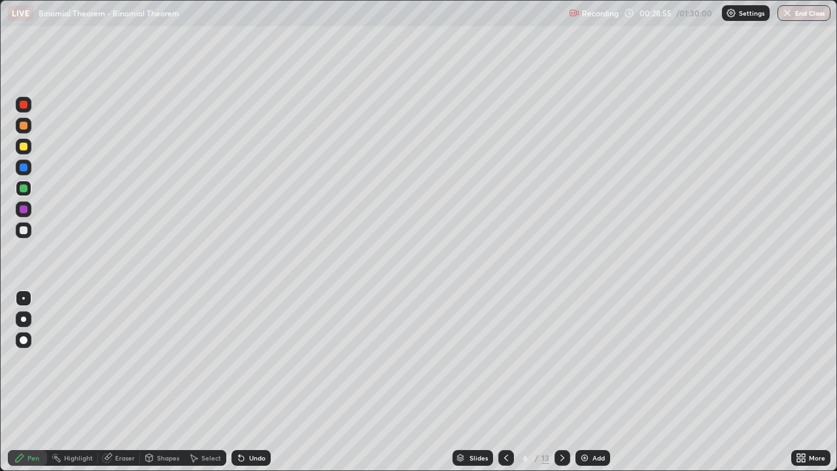
click at [23, 146] on div at bounding box center [24, 147] width 8 height 8
click at [21, 128] on div at bounding box center [24, 126] width 8 height 8
click at [249, 382] on div "Undo" at bounding box center [257, 457] width 16 height 7
click at [247, 382] on div "Undo" at bounding box center [250, 458] width 39 height 16
click at [22, 192] on div at bounding box center [24, 188] width 8 height 8
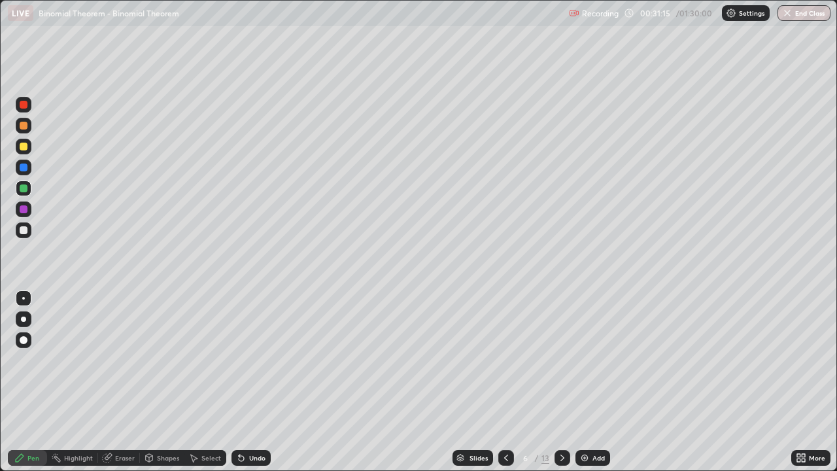
click at [25, 151] on div at bounding box center [24, 147] width 16 height 16
click at [562, 382] on icon at bounding box center [562, 457] width 4 height 7
click at [24, 128] on div at bounding box center [24, 126] width 8 height 8
click at [26, 165] on div at bounding box center [24, 167] width 8 height 8
click at [158, 382] on div "Shapes" at bounding box center [162, 458] width 44 height 16
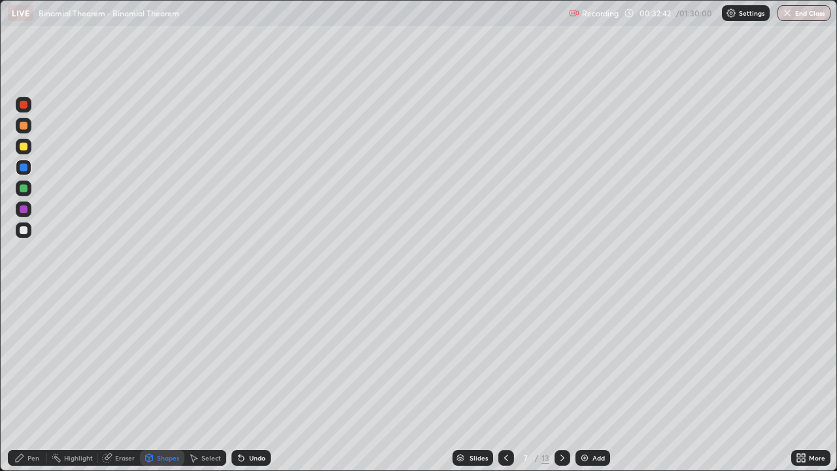
click at [27, 152] on div at bounding box center [24, 147] width 16 height 16
click at [249, 382] on div "Undo" at bounding box center [257, 457] width 16 height 7
click at [32, 382] on div "Pen" at bounding box center [33, 457] width 12 height 7
click at [22, 128] on div at bounding box center [24, 126] width 8 height 8
click at [24, 147] on div at bounding box center [24, 147] width 8 height 8
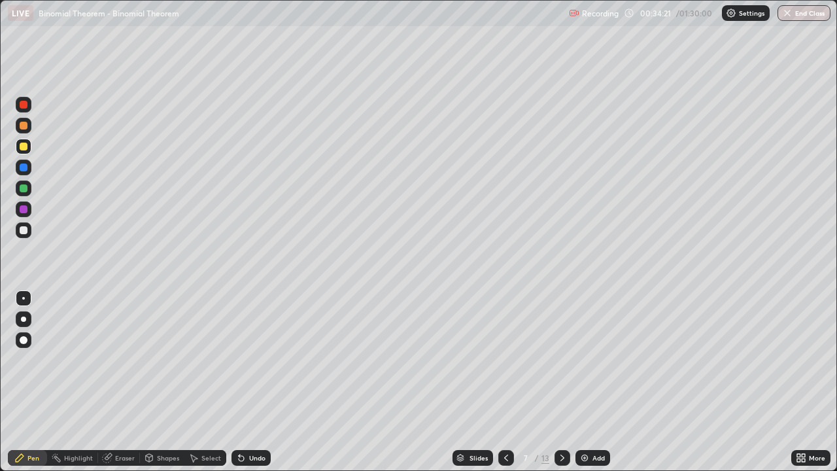
click at [22, 190] on div at bounding box center [24, 188] width 8 height 8
click at [22, 230] on div at bounding box center [24, 230] width 8 height 8
click at [505, 382] on icon at bounding box center [506, 458] width 10 height 10
click at [561, 382] on icon at bounding box center [562, 458] width 10 height 10
click at [559, 382] on icon at bounding box center [562, 458] width 10 height 10
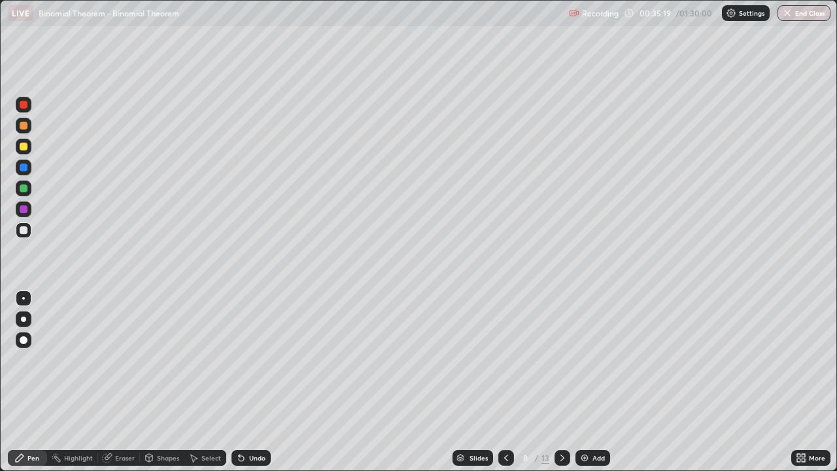
click at [27, 230] on div at bounding box center [24, 230] width 8 height 8
click at [24, 233] on div at bounding box center [24, 230] width 8 height 8
click at [31, 149] on div at bounding box center [24, 147] width 16 height 16
click at [23, 126] on div at bounding box center [24, 126] width 8 height 8
click at [261, 382] on div "Undo" at bounding box center [257, 457] width 16 height 7
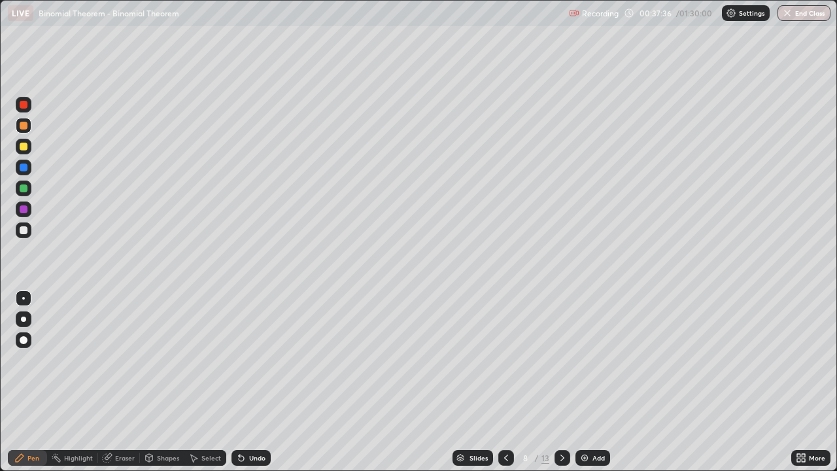
click at [255, 382] on div "Undo" at bounding box center [257, 457] width 16 height 7
click at [254, 382] on div "Undo" at bounding box center [257, 457] width 16 height 7
click at [253, 382] on div "Undo" at bounding box center [250, 458] width 39 height 16
click at [24, 232] on div at bounding box center [24, 230] width 8 height 8
click at [562, 382] on icon at bounding box center [562, 458] width 10 height 10
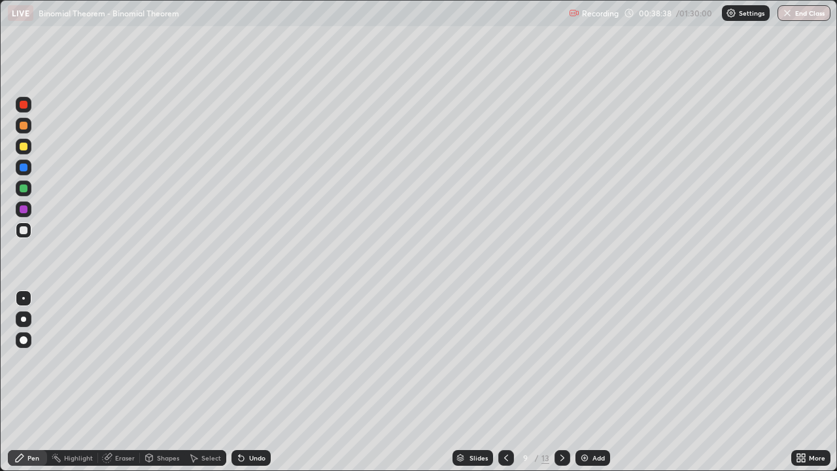
click at [249, 382] on div "Undo" at bounding box center [257, 457] width 16 height 7
click at [30, 147] on div at bounding box center [24, 147] width 16 height 16
click at [25, 232] on div at bounding box center [24, 230] width 8 height 8
click at [24, 144] on div at bounding box center [24, 147] width 8 height 8
click at [22, 231] on div at bounding box center [24, 230] width 8 height 8
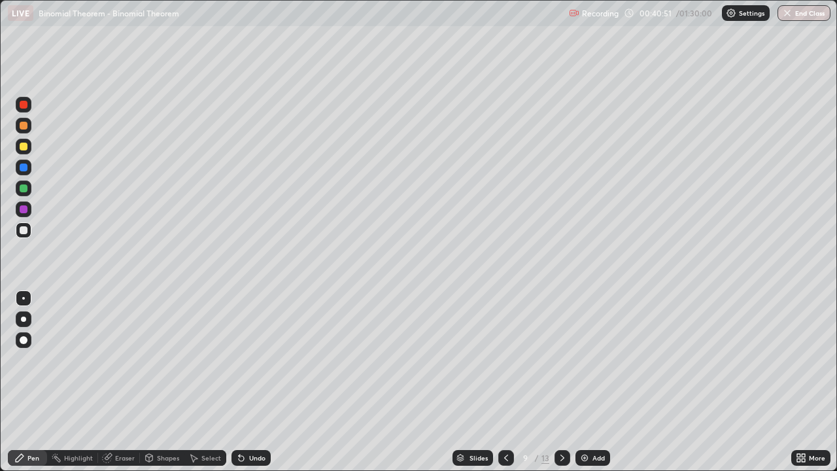
click at [23, 228] on div at bounding box center [24, 230] width 8 height 8
click at [560, 382] on icon at bounding box center [562, 458] width 10 height 10
click at [27, 229] on div at bounding box center [24, 230] width 8 height 8
click at [124, 382] on div "Eraser" at bounding box center [119, 458] width 42 height 16
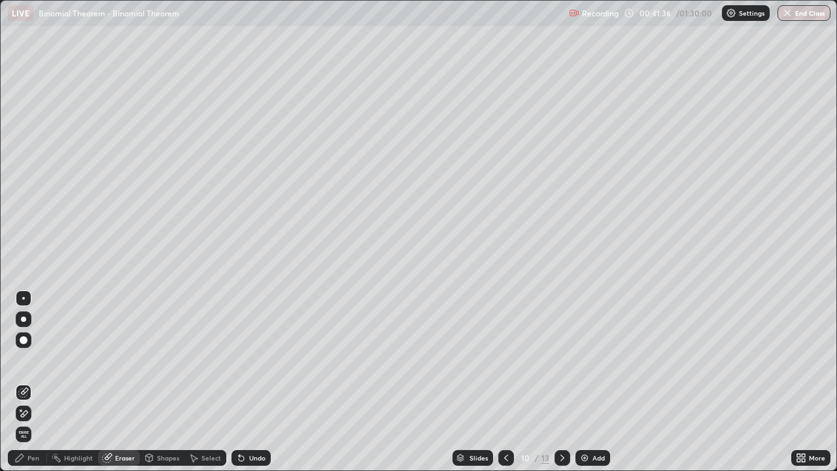
click at [29, 382] on div "Pen" at bounding box center [27, 458] width 39 height 16
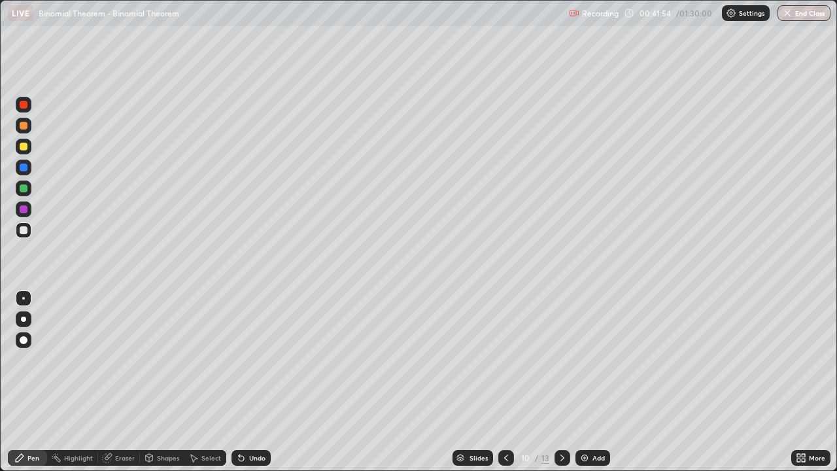
click at [253, 382] on div "Undo" at bounding box center [257, 457] width 16 height 7
click at [251, 382] on div "Undo" at bounding box center [257, 457] width 16 height 7
click at [252, 382] on div "Undo" at bounding box center [257, 457] width 16 height 7
click at [120, 382] on div "Eraser" at bounding box center [125, 457] width 20 height 7
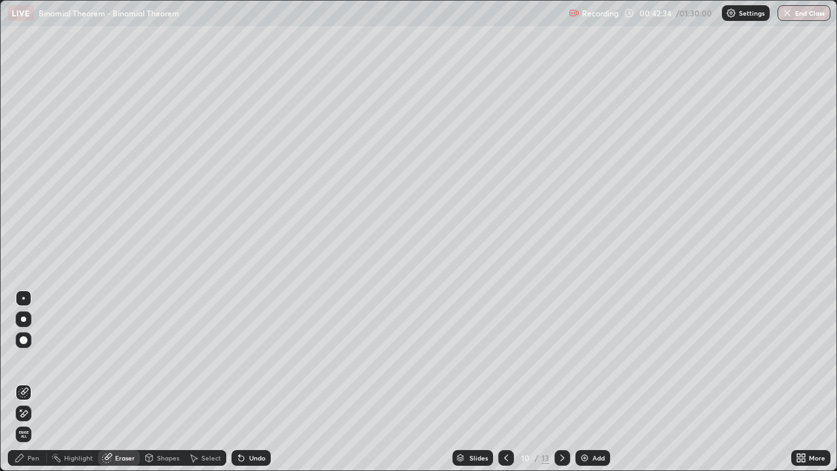
click at [33, 382] on div "Pen" at bounding box center [33, 457] width 12 height 7
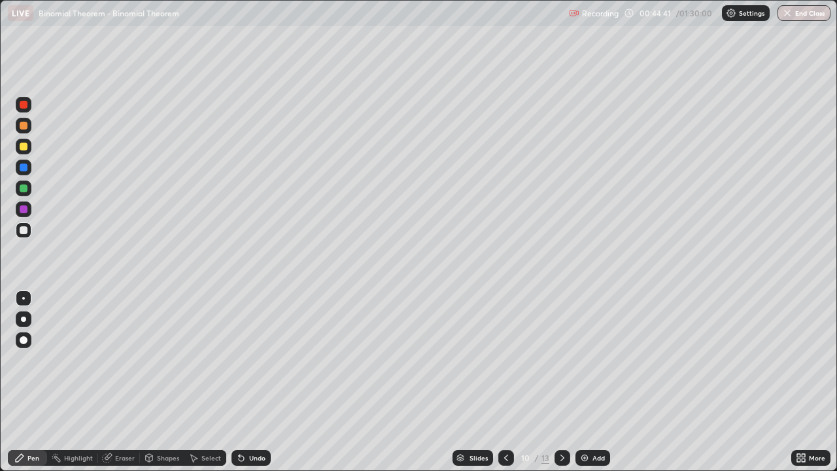
click at [251, 382] on div "Undo" at bounding box center [257, 457] width 16 height 7
click at [251, 382] on div "Undo" at bounding box center [250, 458] width 39 height 16
click at [256, 382] on div "Undo" at bounding box center [250, 458] width 39 height 16
click at [250, 382] on div "Undo" at bounding box center [257, 457] width 16 height 7
click at [251, 382] on div "Undo" at bounding box center [250, 458] width 39 height 16
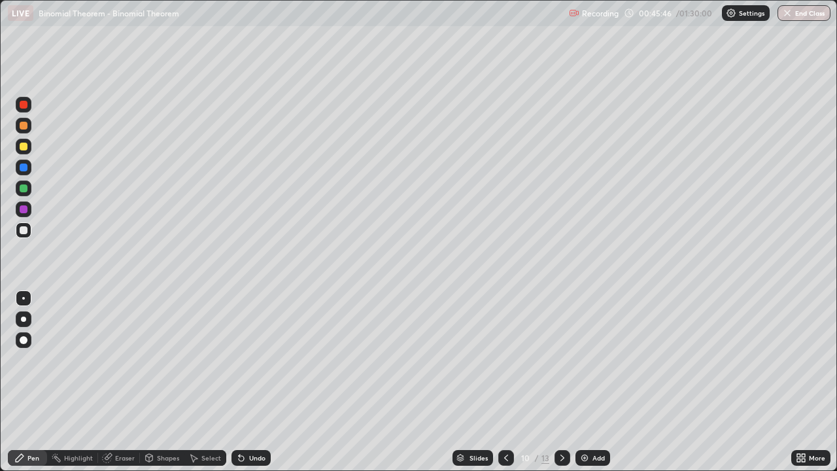
click at [212, 382] on div "Select" at bounding box center [211, 457] width 20 height 7
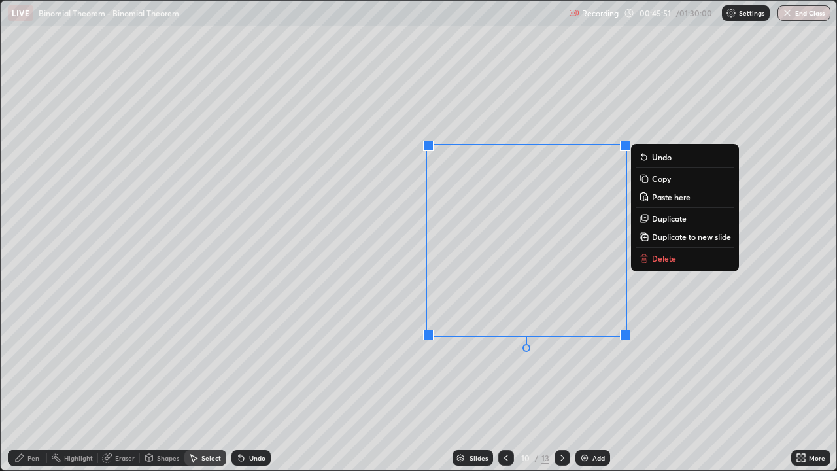
click at [392, 267] on div "0 ° Undo Copy Paste here Duplicate Duplicate to new slide Delete" at bounding box center [419, 236] width 836 height 470
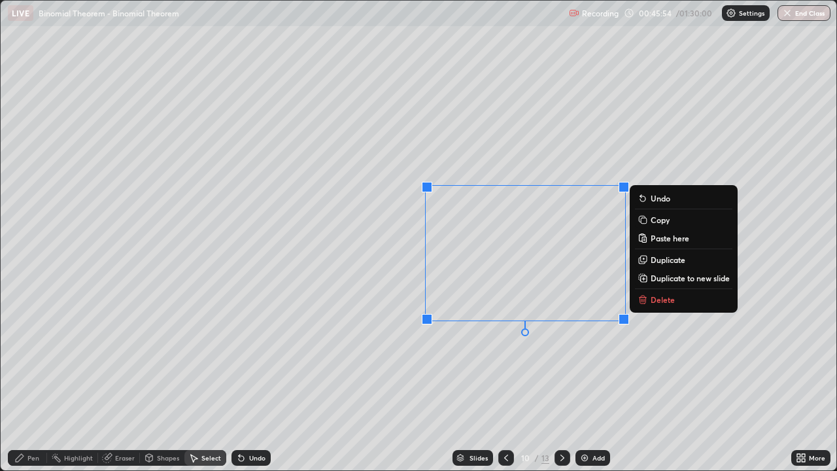
click at [488, 364] on div "0 ° Undo Copy Paste here Duplicate Duplicate to new slide Delete" at bounding box center [419, 236] width 836 height 470
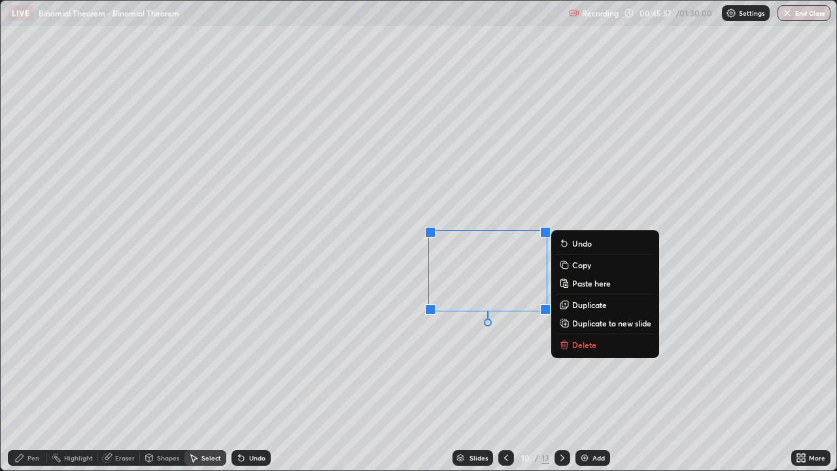
click at [30, 382] on div "Pen" at bounding box center [33, 457] width 12 height 7
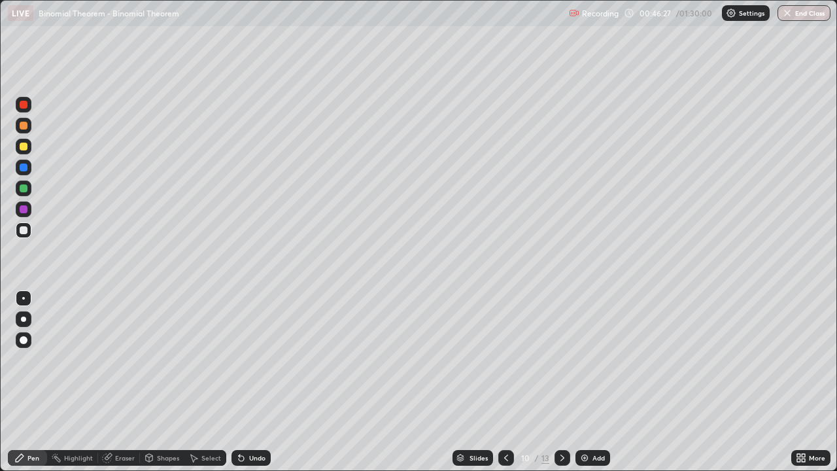
click at [256, 382] on div "Undo" at bounding box center [257, 457] width 16 height 7
click at [24, 145] on div at bounding box center [24, 147] width 8 height 8
click at [22, 188] on div at bounding box center [24, 188] width 8 height 8
click at [23, 128] on div at bounding box center [24, 126] width 8 height 8
click at [121, 382] on div "Eraser" at bounding box center [125, 457] width 20 height 7
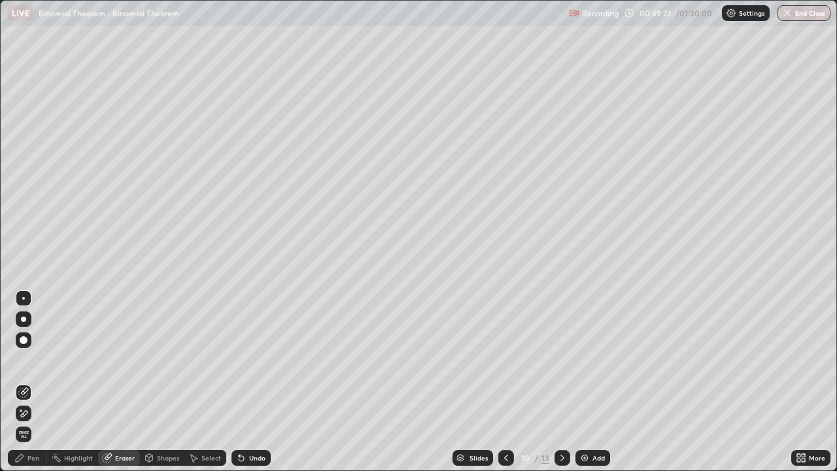
click at [31, 382] on div "Pen" at bounding box center [33, 457] width 12 height 7
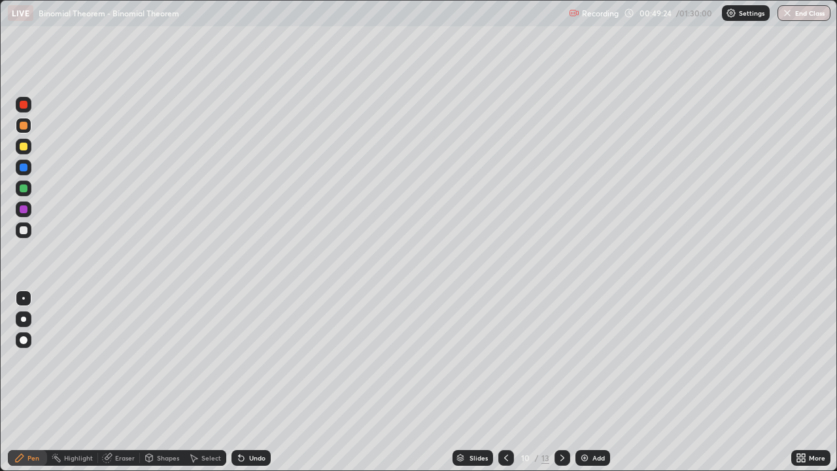
click at [24, 193] on div at bounding box center [24, 188] width 16 height 16
click at [249, 382] on div "Undo" at bounding box center [250, 458] width 39 height 16
click at [24, 147] on div at bounding box center [24, 147] width 8 height 8
click at [20, 146] on div at bounding box center [24, 147] width 8 height 8
click at [561, 382] on icon at bounding box center [562, 458] width 10 height 10
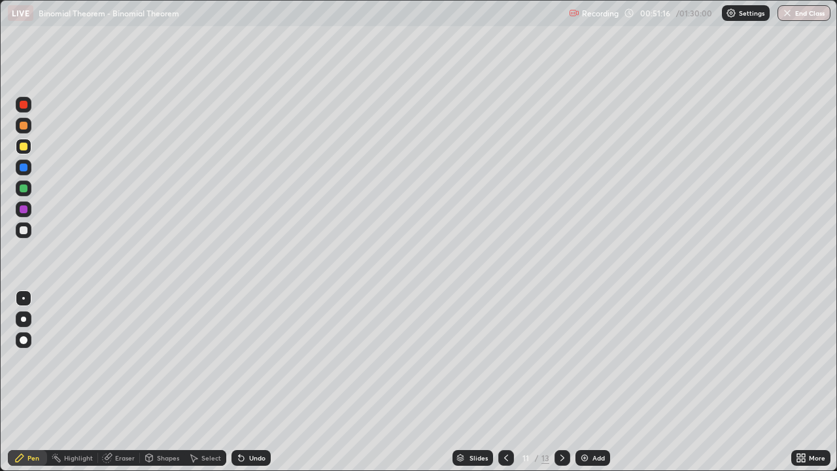
click at [254, 382] on div "Undo" at bounding box center [257, 457] width 16 height 7
click at [23, 128] on div at bounding box center [24, 126] width 8 height 8
click at [504, 382] on icon at bounding box center [506, 458] width 10 height 10
click at [24, 150] on div at bounding box center [24, 147] width 8 height 8
click at [256, 382] on div "Undo" at bounding box center [257, 457] width 16 height 7
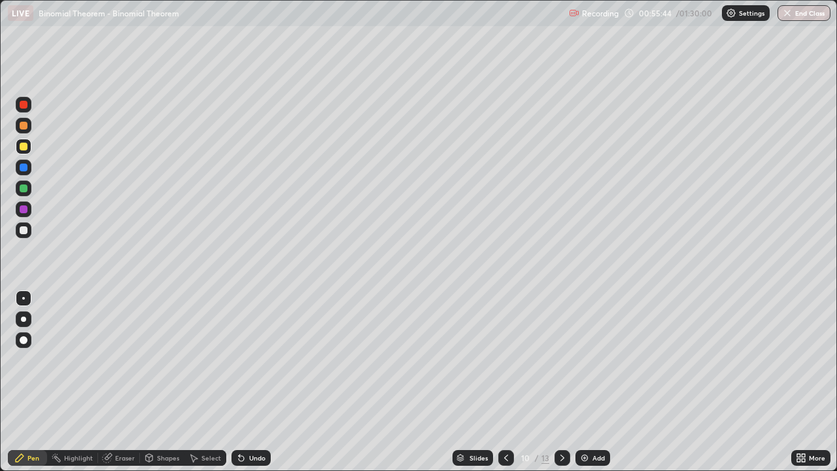
click at [255, 382] on div "Undo" at bounding box center [257, 457] width 16 height 7
click at [214, 382] on div "Select" at bounding box center [205, 458] width 42 height 16
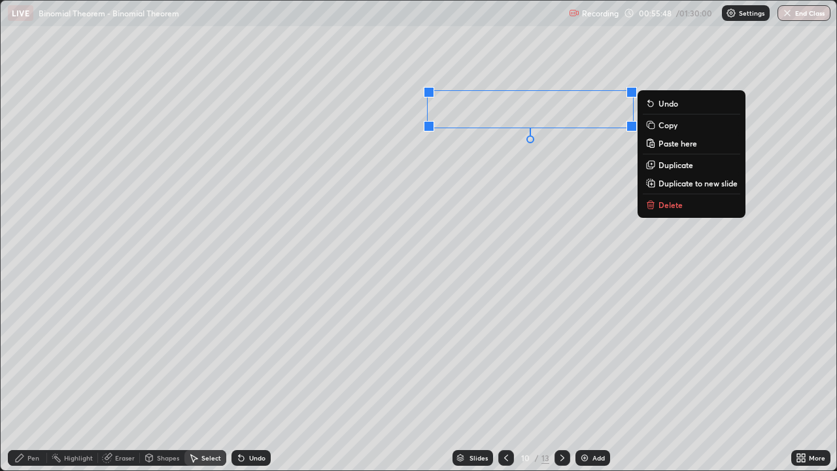
click at [670, 127] on p "Copy" at bounding box center [668, 125] width 19 height 10
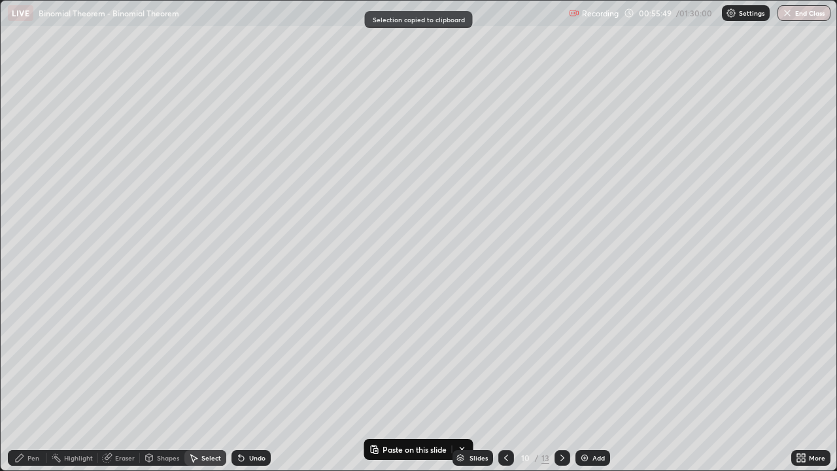
click at [559, 382] on icon at bounding box center [562, 458] width 10 height 10
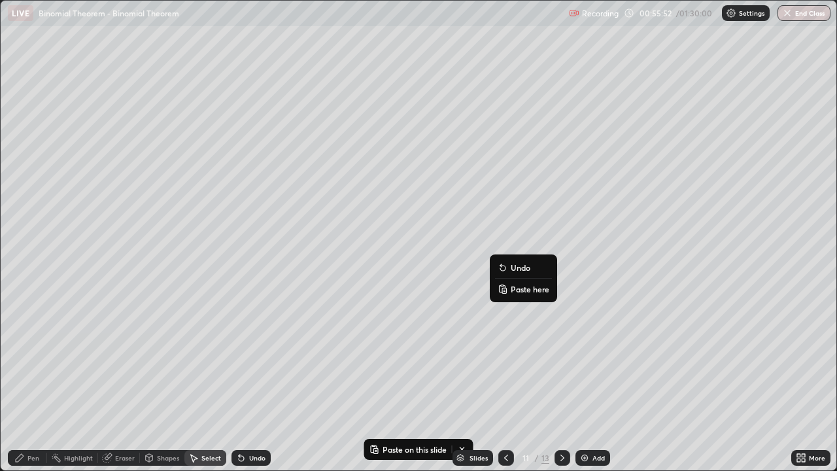
click at [511, 287] on p "Paste here" at bounding box center [530, 289] width 39 height 10
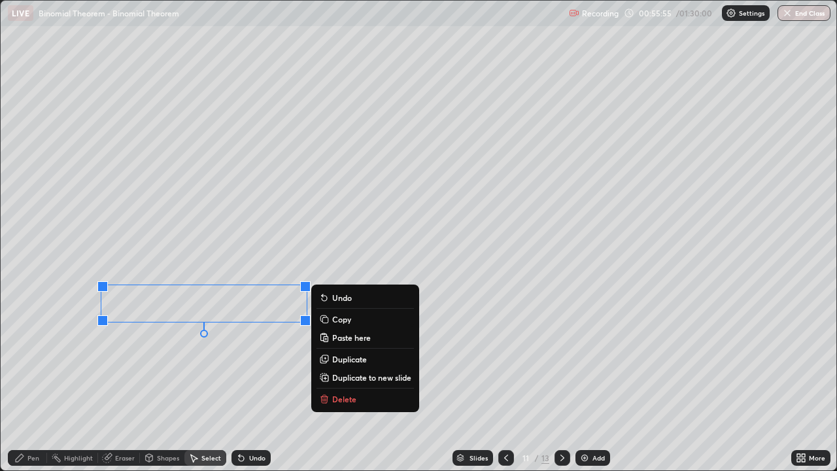
click at [41, 382] on div "Pen" at bounding box center [27, 458] width 39 height 16
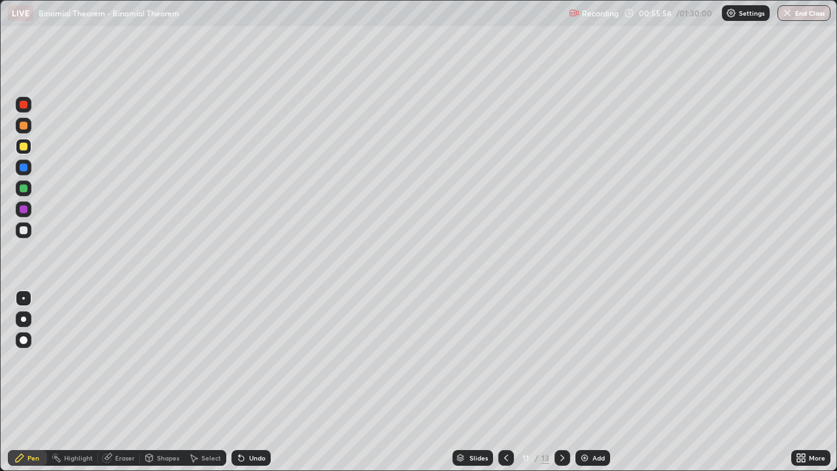
click at [26, 146] on div at bounding box center [24, 147] width 8 height 8
click at [249, 382] on div "Undo" at bounding box center [257, 457] width 16 height 7
click at [247, 382] on div "Undo" at bounding box center [250, 458] width 39 height 16
click at [506, 382] on icon at bounding box center [506, 458] width 10 height 10
click at [24, 232] on div at bounding box center [24, 230] width 8 height 8
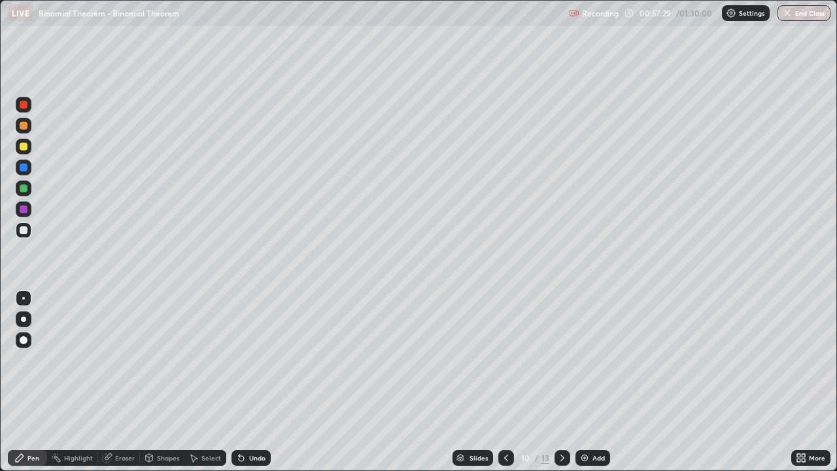
click at [560, 382] on icon at bounding box center [562, 458] width 10 height 10
click at [24, 146] on div at bounding box center [24, 147] width 8 height 8
click at [23, 188] on div at bounding box center [24, 188] width 8 height 8
click at [505, 382] on icon at bounding box center [506, 458] width 10 height 10
click at [23, 188] on div at bounding box center [24, 188] width 8 height 8
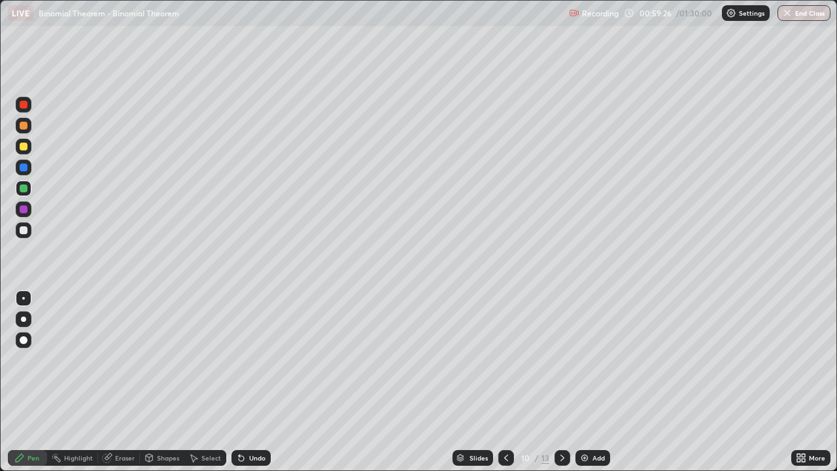
click at [560, 382] on icon at bounding box center [562, 458] width 10 height 10
click at [504, 382] on icon at bounding box center [506, 458] width 10 height 10
click at [29, 148] on div at bounding box center [24, 147] width 16 height 16
click at [26, 191] on div at bounding box center [24, 188] width 8 height 8
click at [24, 146] on div at bounding box center [24, 147] width 8 height 8
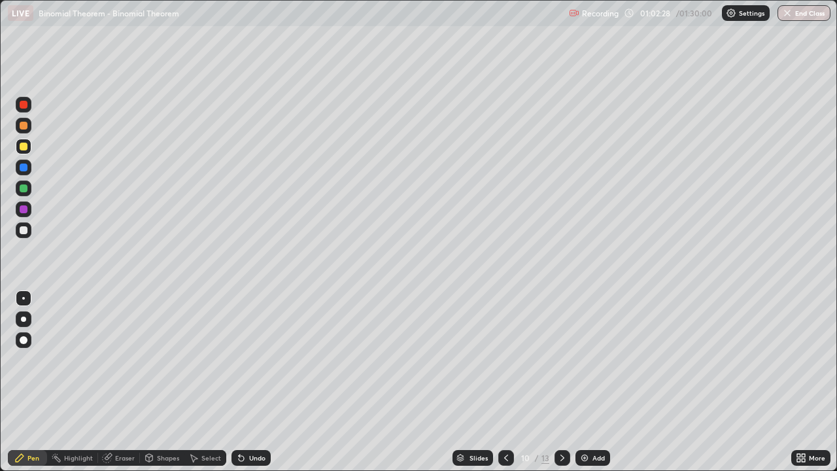
click at [22, 231] on div at bounding box center [24, 230] width 8 height 8
click at [560, 382] on icon at bounding box center [562, 458] width 10 height 10
click at [561, 382] on icon at bounding box center [562, 458] width 10 height 10
click at [122, 382] on div "Eraser" at bounding box center [125, 457] width 20 height 7
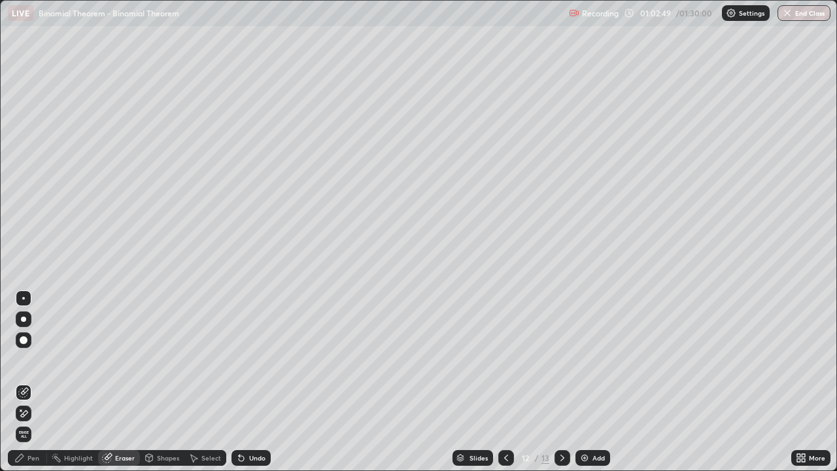
click at [33, 382] on div "Pen" at bounding box center [33, 457] width 12 height 7
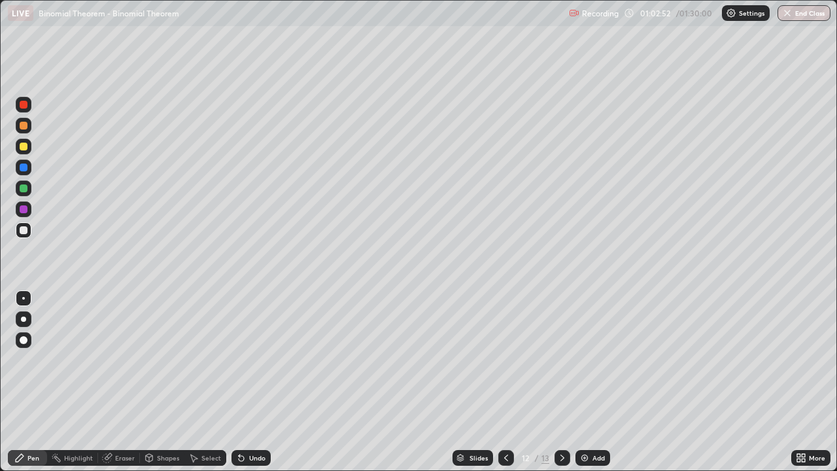
click at [26, 233] on div at bounding box center [24, 230] width 8 height 8
click at [26, 148] on div at bounding box center [24, 147] width 8 height 8
click at [24, 233] on div at bounding box center [24, 230] width 8 height 8
click at [25, 154] on div at bounding box center [24, 147] width 16 height 16
click at [24, 188] on div at bounding box center [24, 188] width 8 height 8
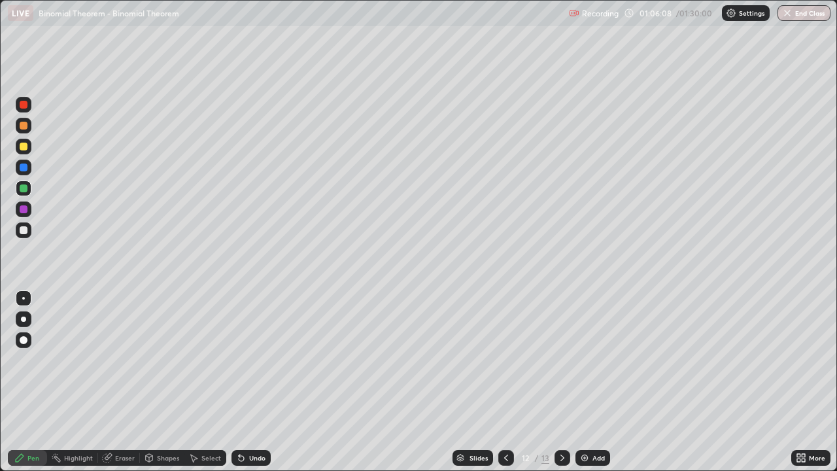
click at [23, 152] on div at bounding box center [24, 147] width 16 height 16
click at [24, 147] on div at bounding box center [24, 147] width 8 height 8
click at [249, 382] on div "Undo" at bounding box center [257, 457] width 16 height 7
click at [29, 126] on div at bounding box center [24, 126] width 16 height 16
click at [29, 188] on div at bounding box center [24, 188] width 16 height 16
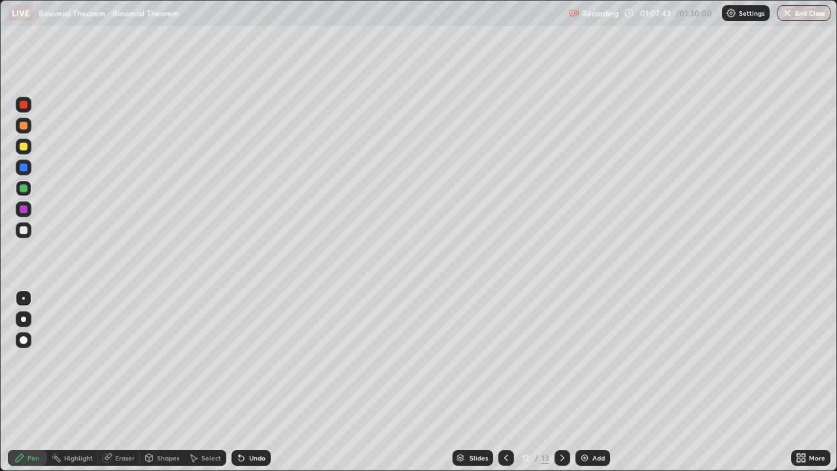
click at [20, 146] on div at bounding box center [24, 147] width 8 height 8
click at [209, 382] on div "Select" at bounding box center [211, 457] width 20 height 7
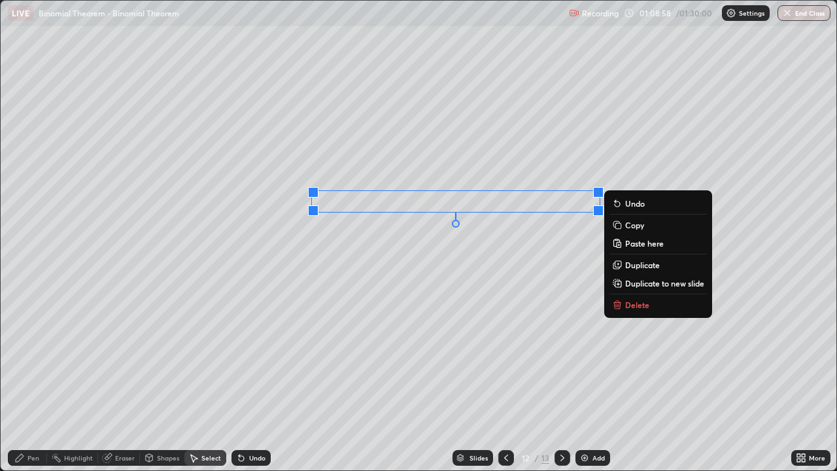
click at [655, 305] on button "Delete" at bounding box center [657, 305] width 97 height 16
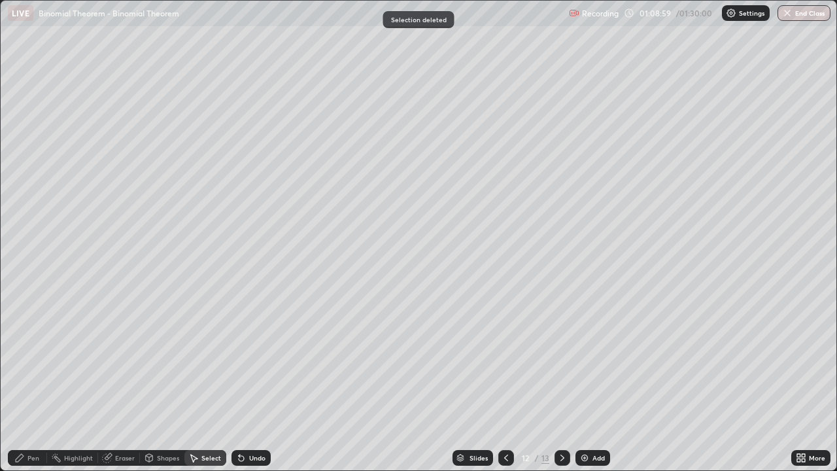
click at [39, 382] on div "Pen" at bounding box center [27, 458] width 39 height 16
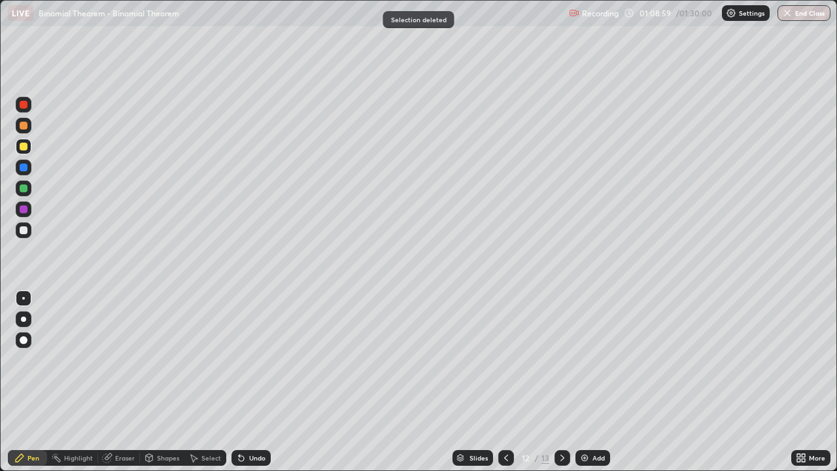
click at [24, 147] on div at bounding box center [24, 147] width 8 height 8
click at [511, 382] on div at bounding box center [506, 458] width 16 height 16
click at [509, 382] on div at bounding box center [506, 458] width 16 height 26
click at [24, 154] on div at bounding box center [24, 147] width 16 height 16
click at [561, 382] on icon at bounding box center [562, 458] width 10 height 10
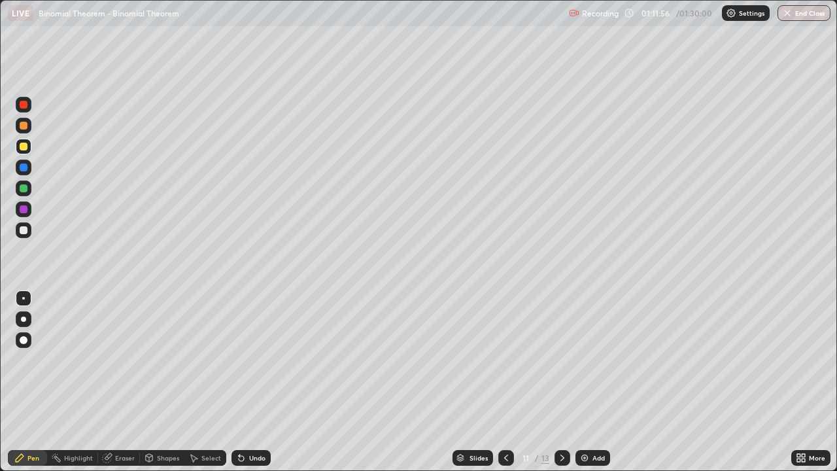
click at [560, 382] on icon at bounding box center [562, 457] width 4 height 7
click at [557, 382] on icon at bounding box center [562, 458] width 10 height 10
click at [24, 190] on div at bounding box center [24, 188] width 8 height 8
click at [252, 382] on div "Undo" at bounding box center [250, 458] width 39 height 16
click at [203, 382] on div "Select" at bounding box center [211, 457] width 20 height 7
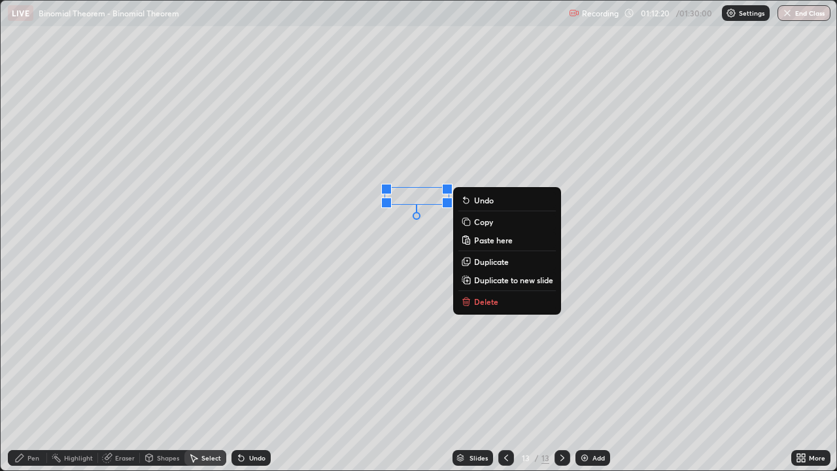
click at [39, 382] on div "Pen" at bounding box center [27, 458] width 39 height 16
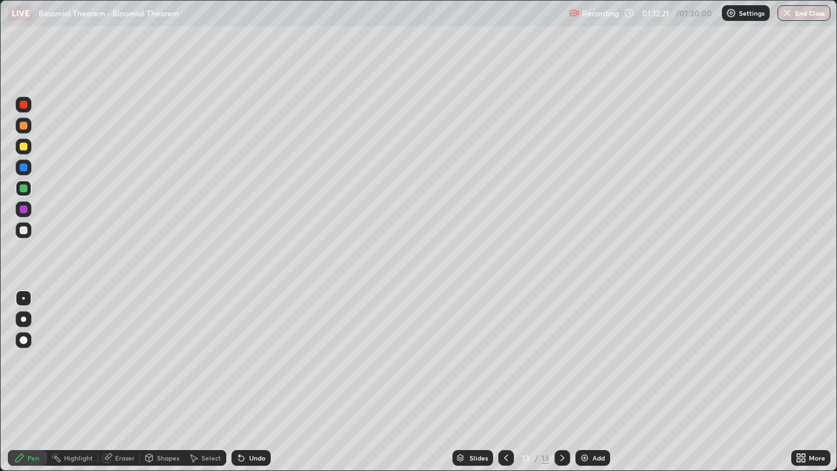
click at [24, 143] on div at bounding box center [24, 147] width 8 height 8
click at [254, 382] on div "Undo" at bounding box center [257, 457] width 16 height 7
click at [254, 382] on div "Undo" at bounding box center [250, 458] width 39 height 16
click at [253, 382] on div "Undo" at bounding box center [250, 458] width 39 height 16
click at [251, 382] on div "Undo" at bounding box center [250, 458] width 39 height 16
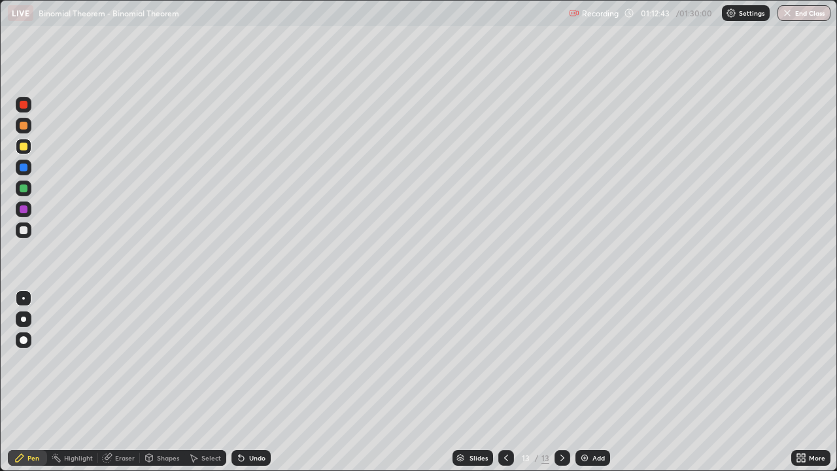
click at [254, 382] on div "Undo" at bounding box center [250, 458] width 39 height 16
click at [257, 382] on div "Undo" at bounding box center [257, 457] width 16 height 7
click at [22, 190] on div at bounding box center [24, 188] width 8 height 8
click at [24, 147] on div at bounding box center [24, 147] width 8 height 8
click at [505, 382] on icon at bounding box center [506, 458] width 10 height 10
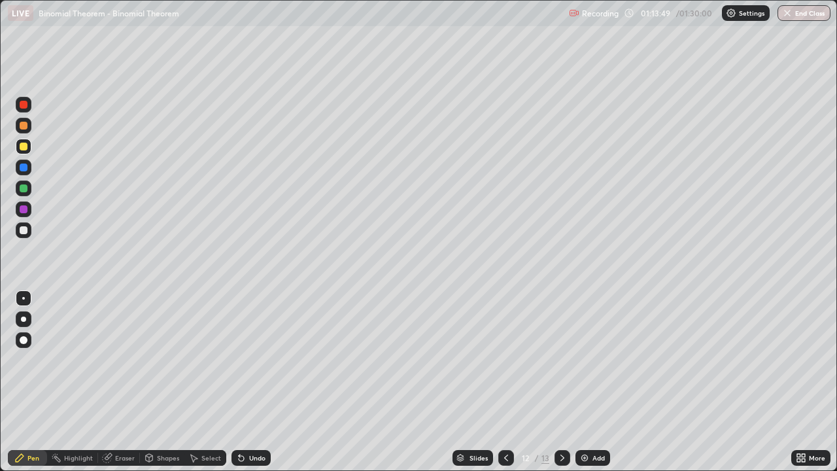
click at [505, 382] on icon at bounding box center [506, 458] width 10 height 10
click at [24, 232] on div at bounding box center [24, 230] width 8 height 8
click at [559, 382] on icon at bounding box center [562, 458] width 10 height 10
click at [561, 382] on icon at bounding box center [562, 458] width 10 height 10
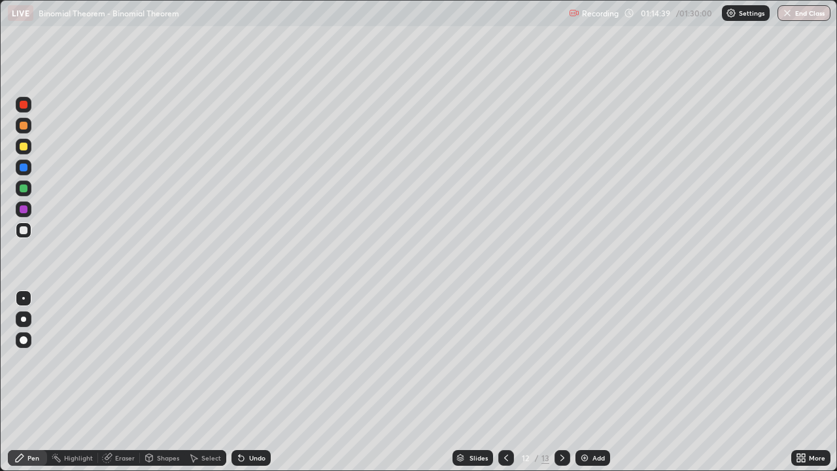
click at [559, 382] on icon at bounding box center [562, 458] width 10 height 10
click at [589, 382] on div "Add" at bounding box center [592, 458] width 35 height 16
click at [26, 229] on div at bounding box center [24, 230] width 8 height 8
click at [28, 149] on div at bounding box center [24, 147] width 16 height 16
click at [22, 187] on div at bounding box center [24, 188] width 8 height 8
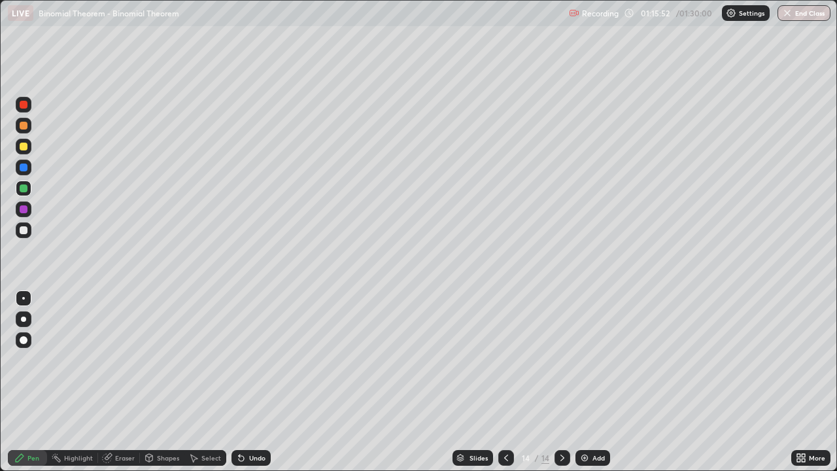
click at [28, 188] on div at bounding box center [24, 188] width 16 height 16
click at [27, 145] on div at bounding box center [24, 147] width 8 height 8
click at [25, 130] on div at bounding box center [24, 126] width 16 height 16
click at [117, 382] on div "Eraser" at bounding box center [125, 457] width 20 height 7
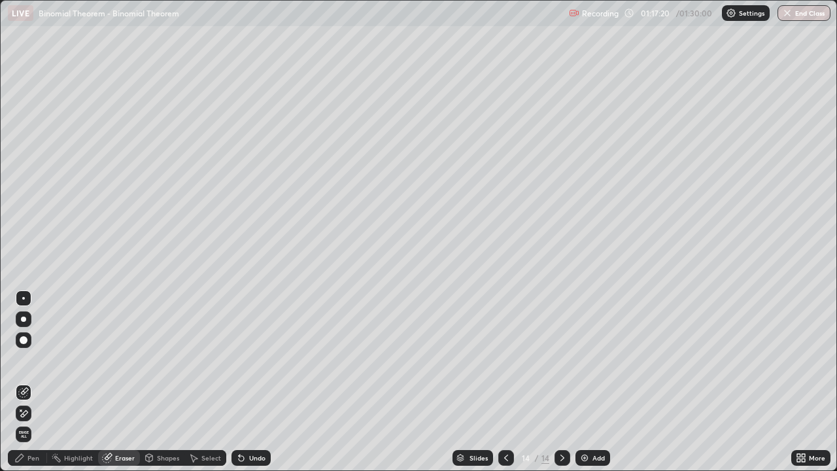
click at [27, 382] on div "Pen" at bounding box center [33, 457] width 12 height 7
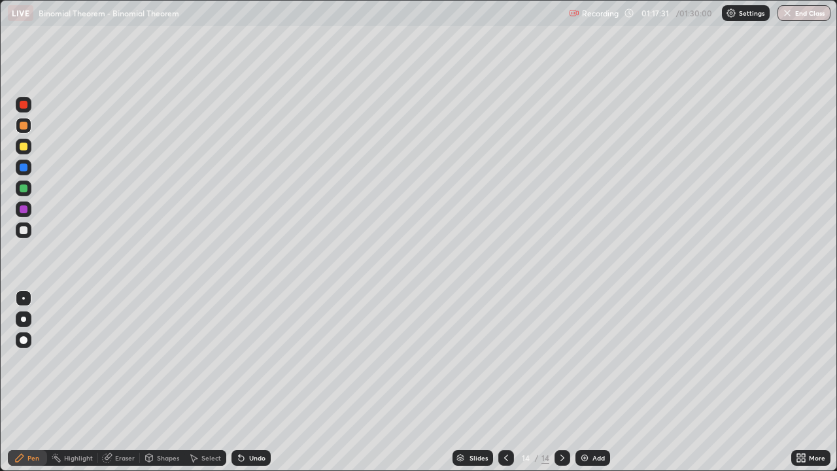
click at [24, 189] on div at bounding box center [24, 188] width 8 height 8
click at [165, 382] on div "Shapes" at bounding box center [168, 457] width 22 height 7
click at [32, 382] on div "Pen" at bounding box center [33, 457] width 12 height 7
click at [23, 233] on div at bounding box center [24, 230] width 8 height 8
click at [25, 233] on div at bounding box center [24, 230] width 8 height 8
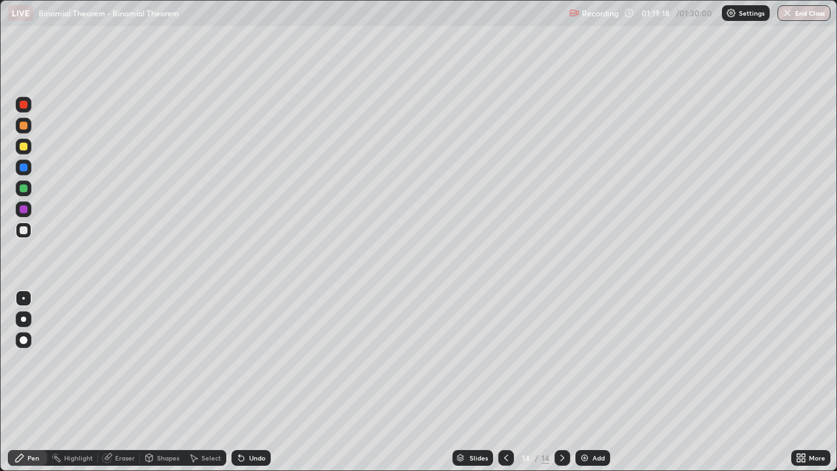
click at [596, 382] on div "Add" at bounding box center [598, 457] width 12 height 7
click at [24, 233] on div at bounding box center [24, 230] width 8 height 8
click at [24, 229] on div at bounding box center [24, 230] width 8 height 8
click at [24, 147] on div at bounding box center [24, 147] width 8 height 8
click at [505, 382] on icon at bounding box center [506, 458] width 10 height 10
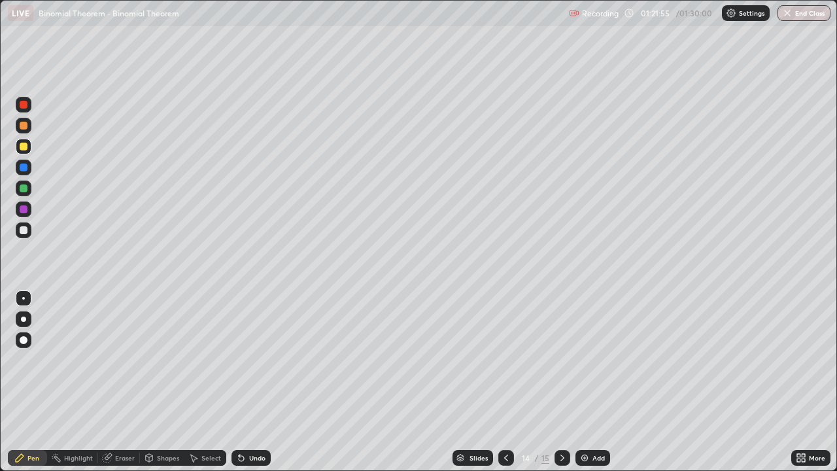
click at [562, 382] on icon at bounding box center [562, 458] width 10 height 10
click at [24, 189] on div at bounding box center [24, 188] width 8 height 8
click at [25, 123] on div at bounding box center [24, 126] width 8 height 8
click at [260, 382] on div "Undo" at bounding box center [257, 457] width 16 height 7
click at [257, 382] on div "Undo" at bounding box center [257, 457] width 16 height 7
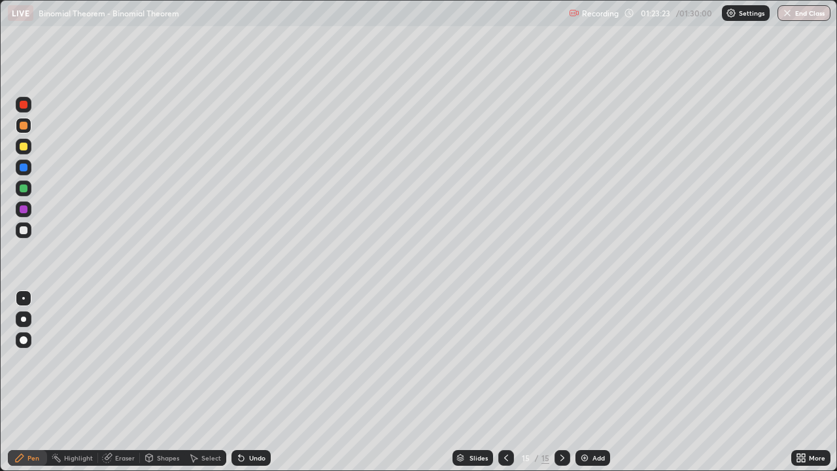
click at [20, 150] on div at bounding box center [24, 147] width 8 height 8
click at [250, 382] on div "Undo" at bounding box center [250, 458] width 39 height 16
click at [25, 131] on div at bounding box center [24, 126] width 16 height 16
click at [24, 188] on div at bounding box center [24, 188] width 8 height 8
click at [24, 152] on div at bounding box center [24, 147] width 16 height 16
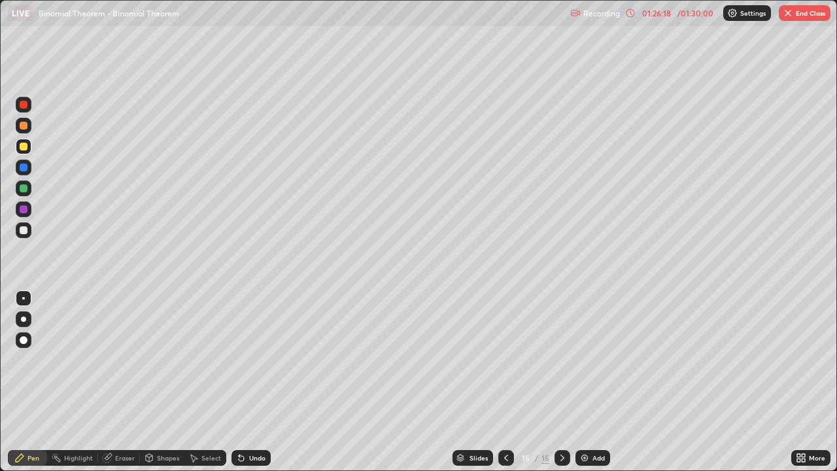
click at [208, 382] on div "Select" at bounding box center [211, 457] width 20 height 7
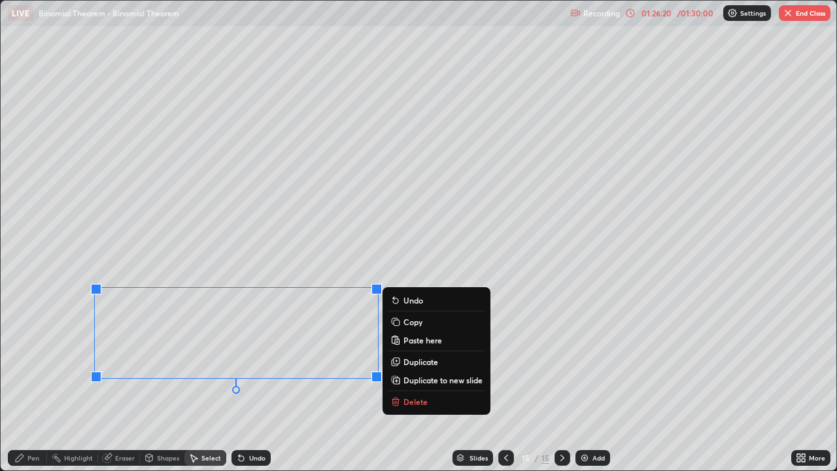
click at [427, 379] on p "Duplicate to new slide" at bounding box center [442, 380] width 79 height 10
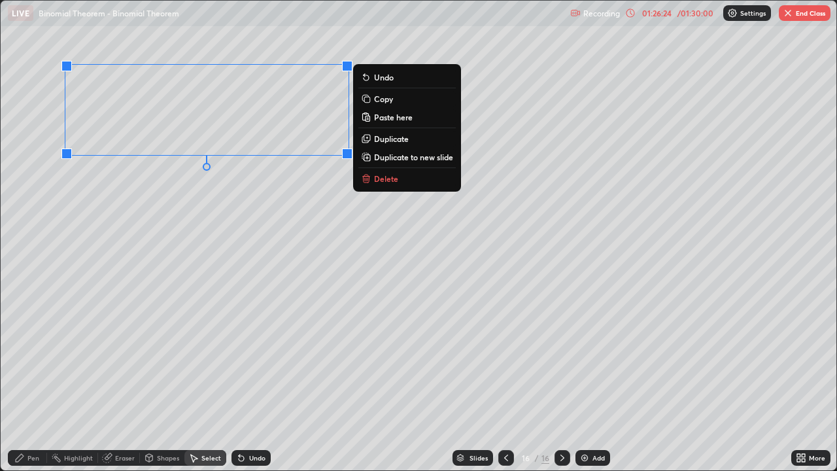
click at [37, 382] on div "Pen" at bounding box center [33, 457] width 12 height 7
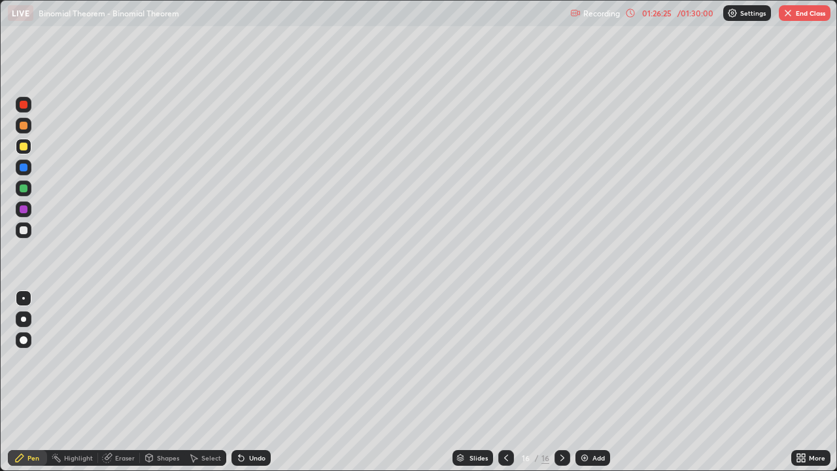
click at [25, 150] on div at bounding box center [24, 147] width 8 height 8
click at [24, 126] on div at bounding box center [24, 126] width 8 height 8
click at [26, 147] on div at bounding box center [24, 147] width 8 height 8
click at [23, 190] on div at bounding box center [24, 188] width 8 height 8
click at [24, 145] on div at bounding box center [24, 147] width 8 height 8
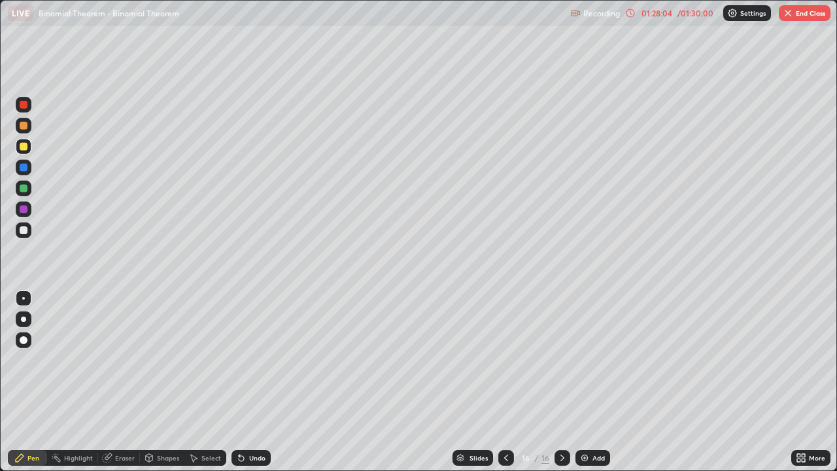
click at [22, 126] on div at bounding box center [24, 126] width 8 height 8
click at [24, 150] on div at bounding box center [24, 147] width 8 height 8
click at [802, 19] on button "End Class" at bounding box center [805, 13] width 52 height 16
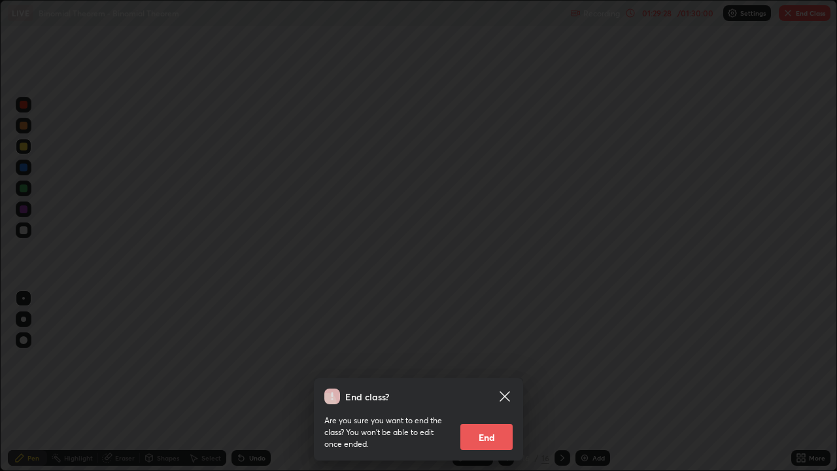
click at [490, 382] on button "End" at bounding box center [486, 437] width 52 height 26
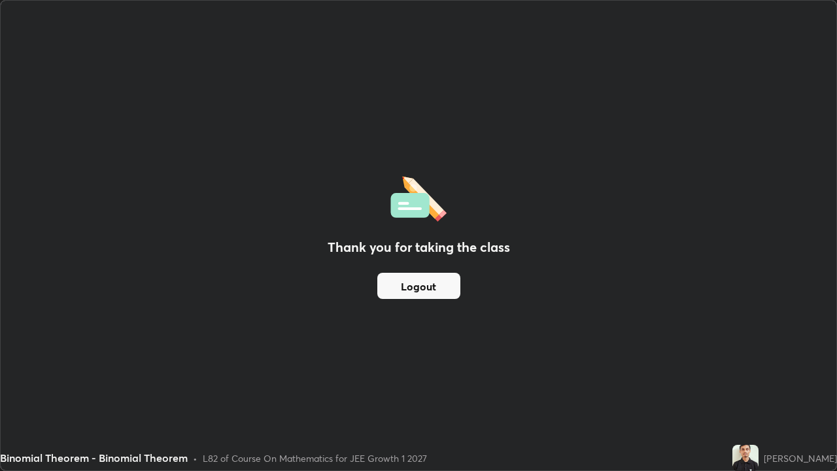
click at [430, 284] on button "Logout" at bounding box center [418, 286] width 83 height 26
